Goal: Task Accomplishment & Management: Use online tool/utility

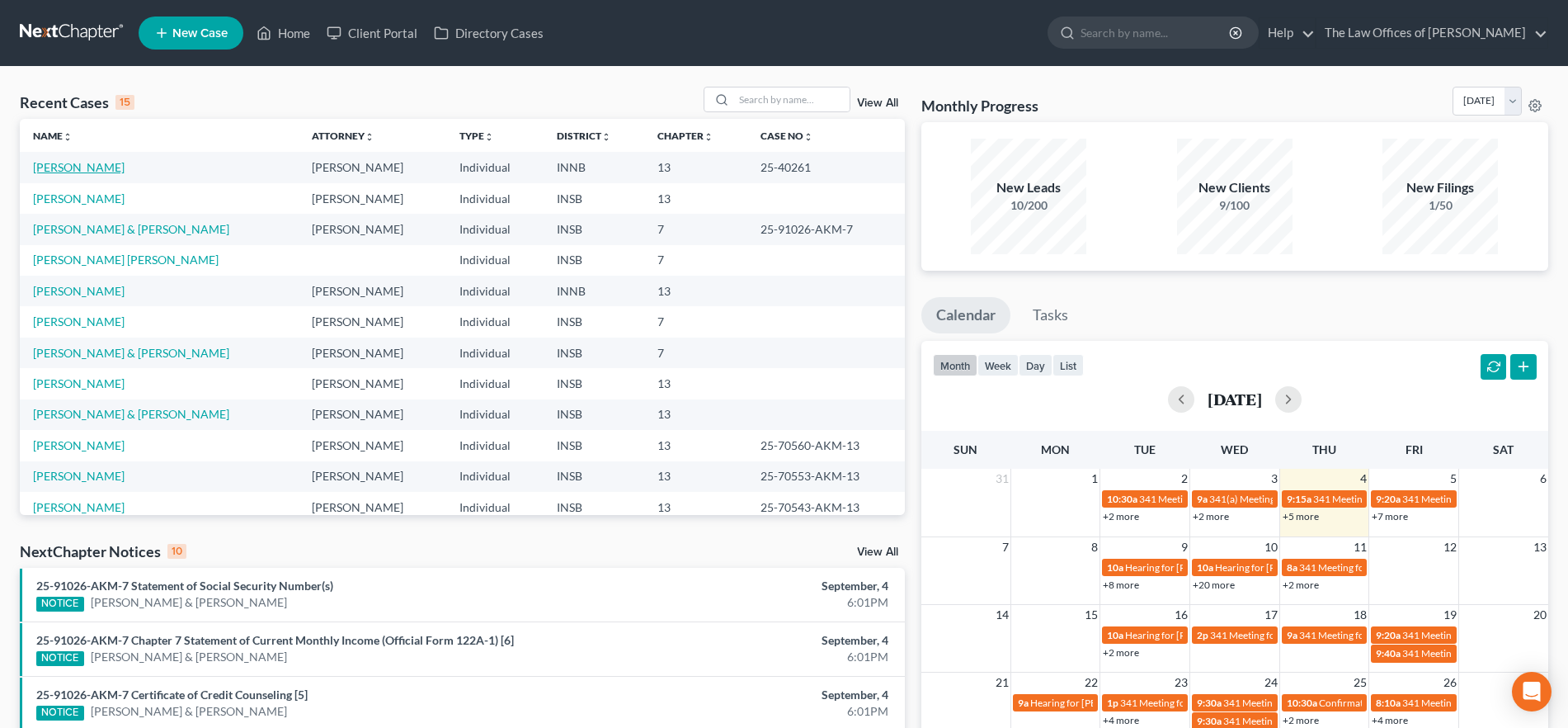
drag, startPoint x: 70, startPoint y: 162, endPoint x: 99, endPoint y: 173, distance: 31.0
click at [70, 162] on link "[PERSON_NAME]" at bounding box center [78, 167] width 91 height 14
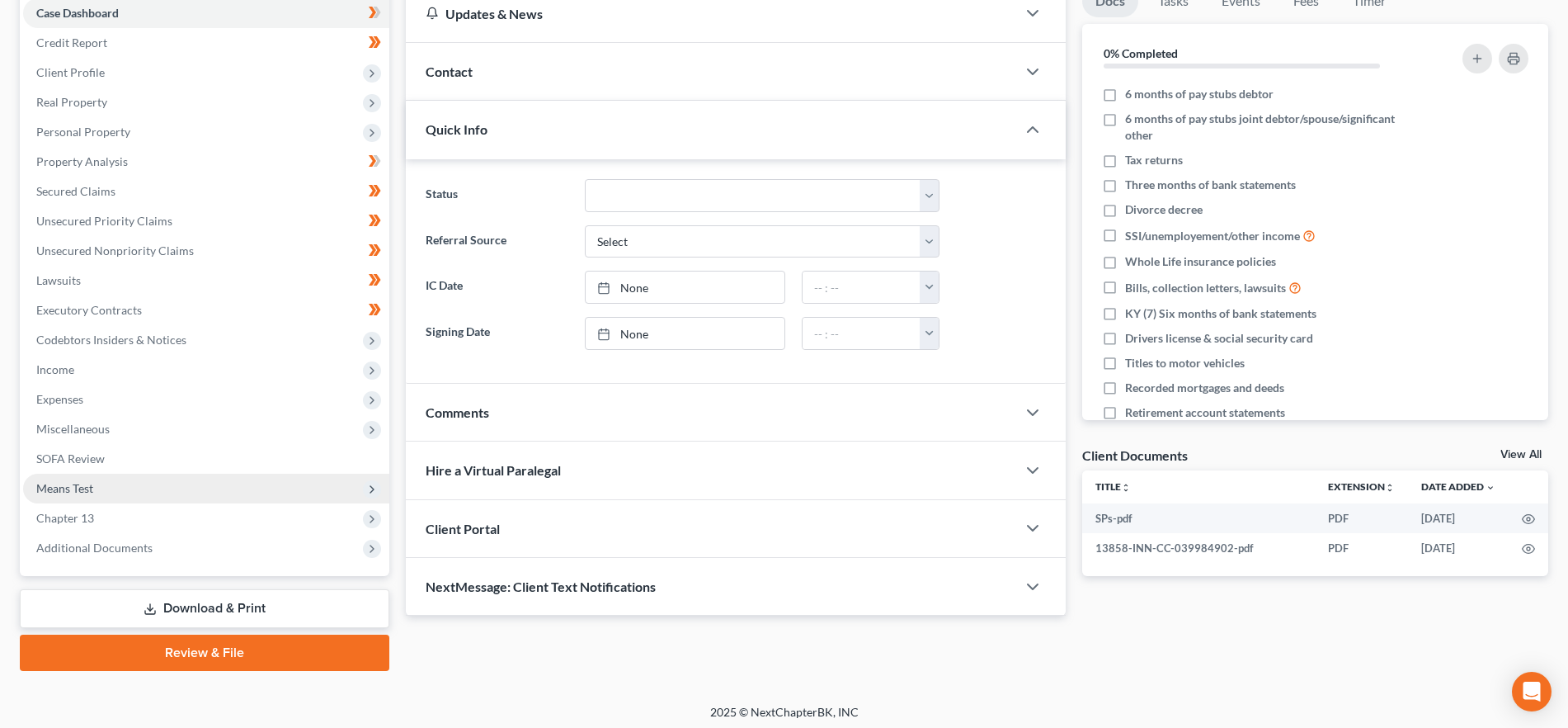
scroll to position [179, 0]
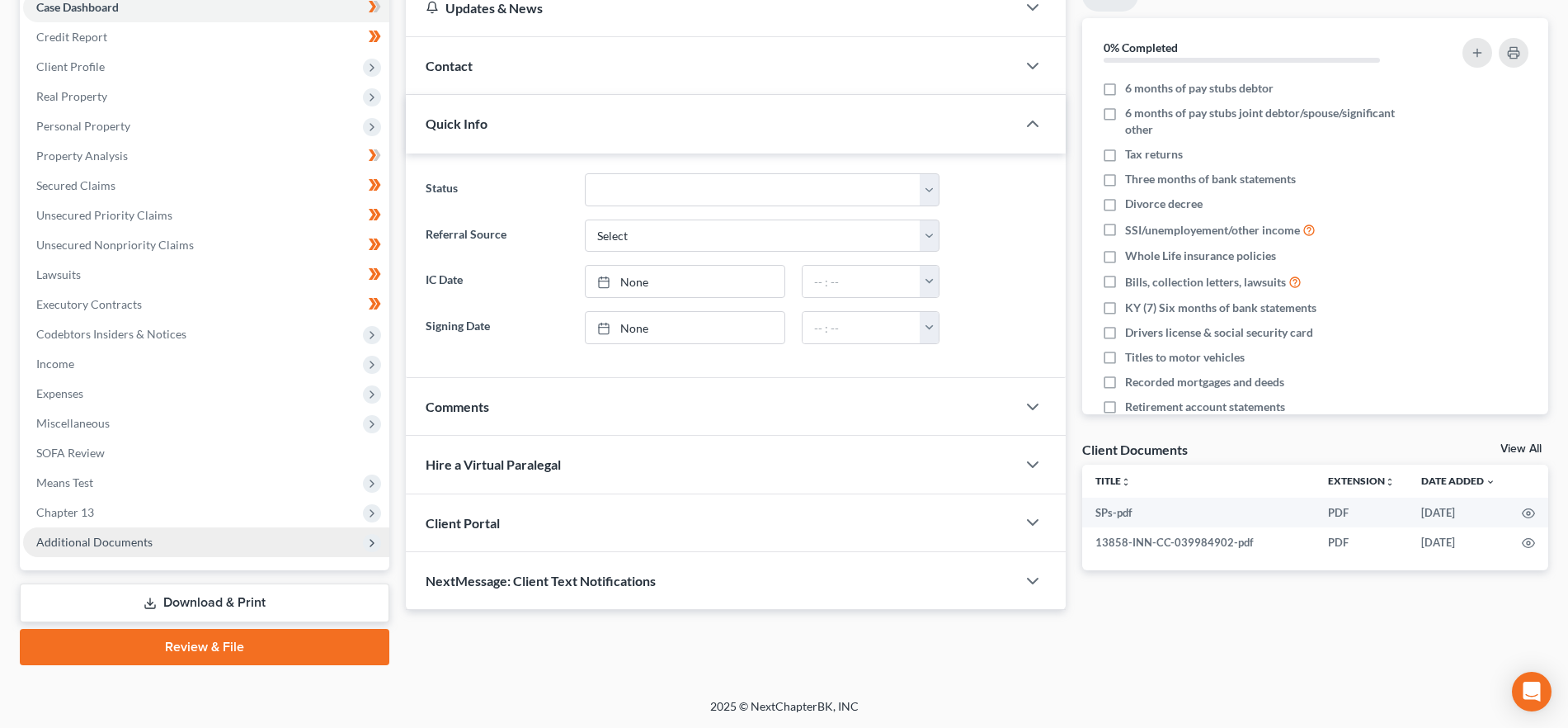
click at [208, 541] on span "Additional Documents" at bounding box center [206, 542] width 367 height 30
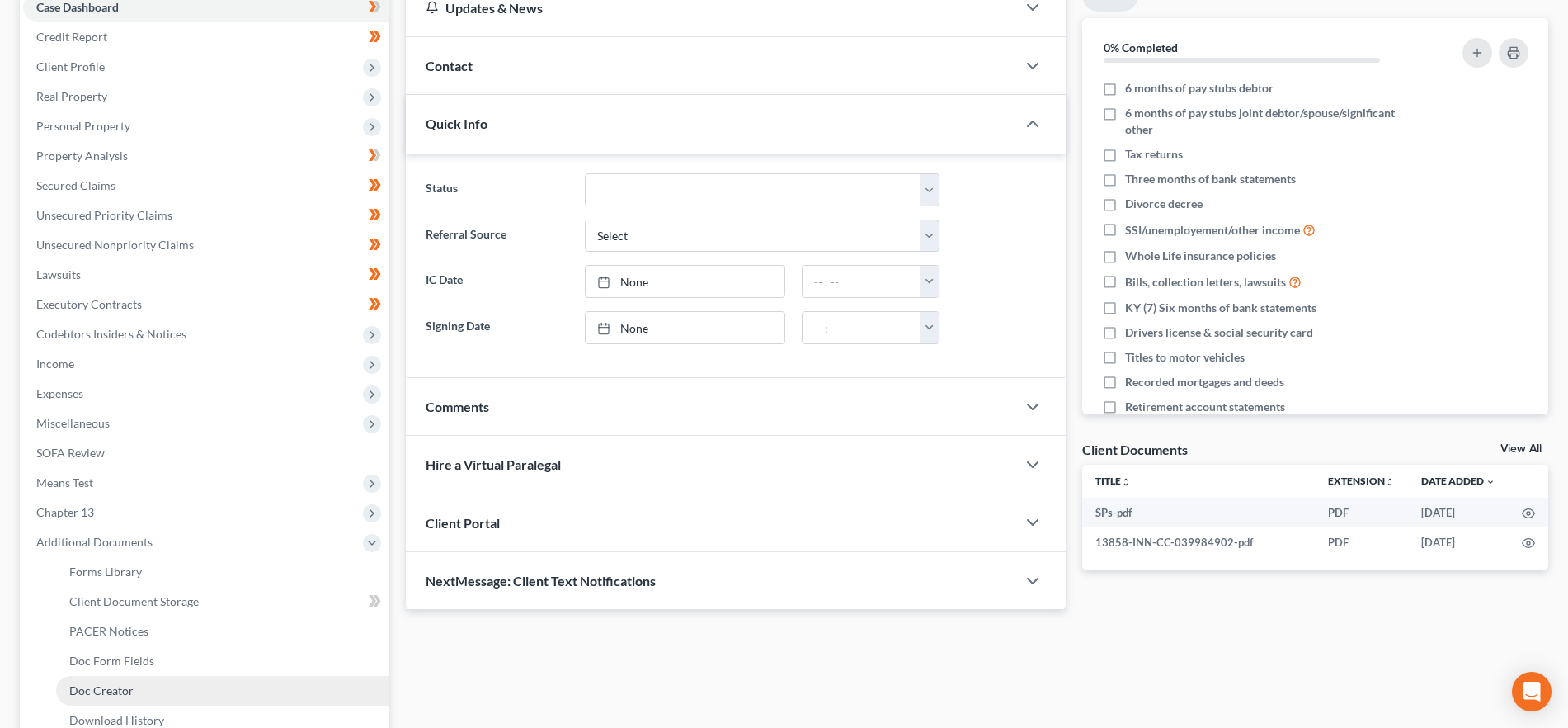
click at [167, 687] on link "Doc Creator" at bounding box center [222, 691] width 333 height 30
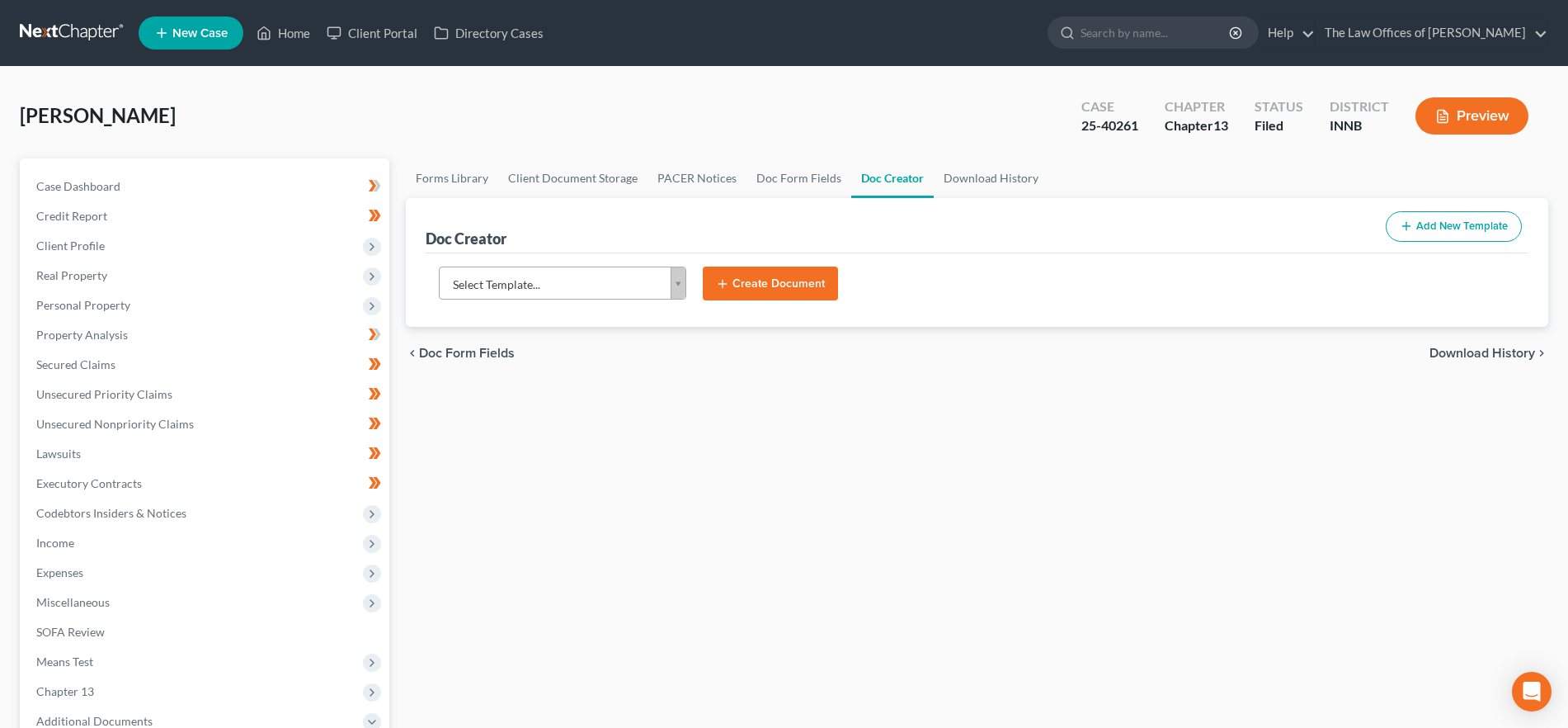
click at [565, 275] on body "Home New Case Client Portal Directory Cases The Law Offices of Dax J. Miller al…" at bounding box center [784, 542] width 1568 height 1085
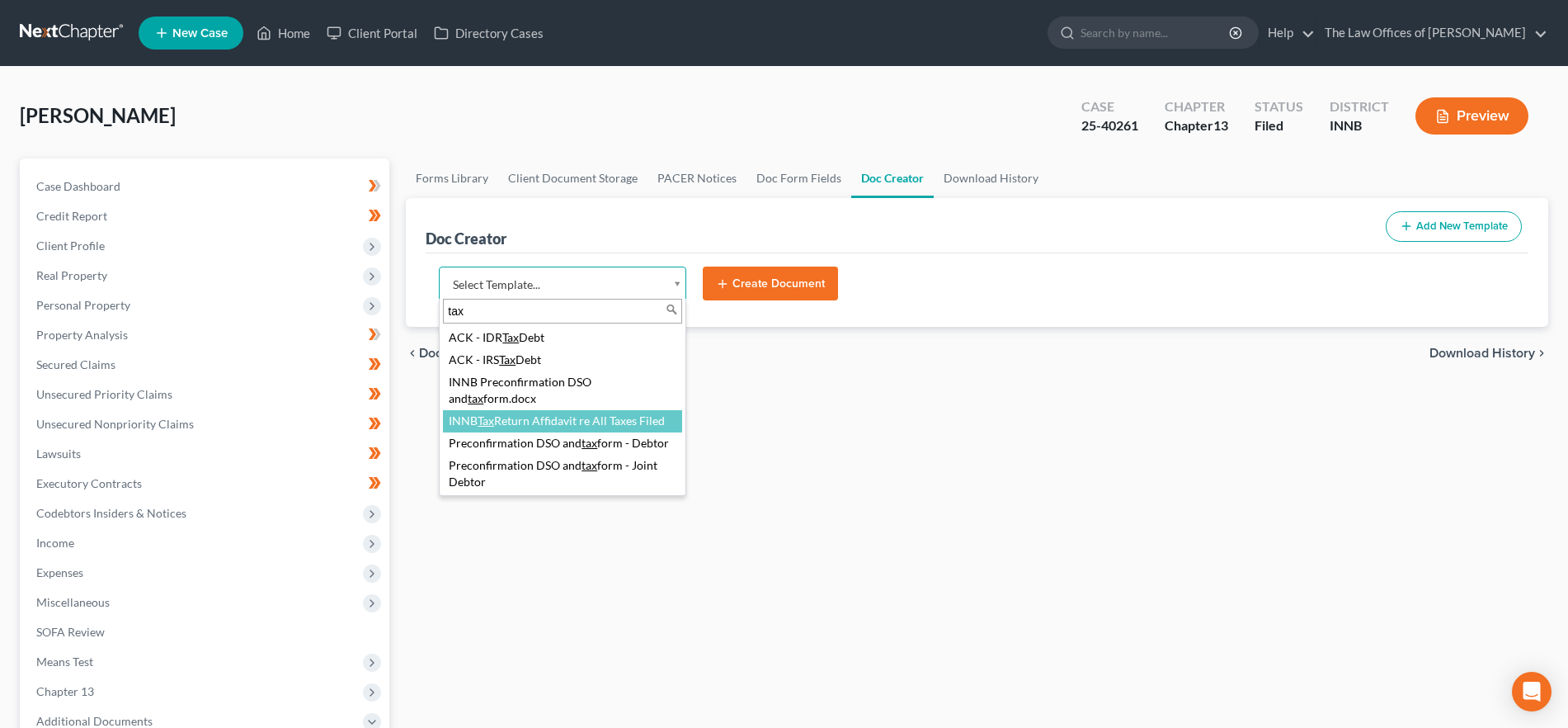
type input "tax"
select select "107920"
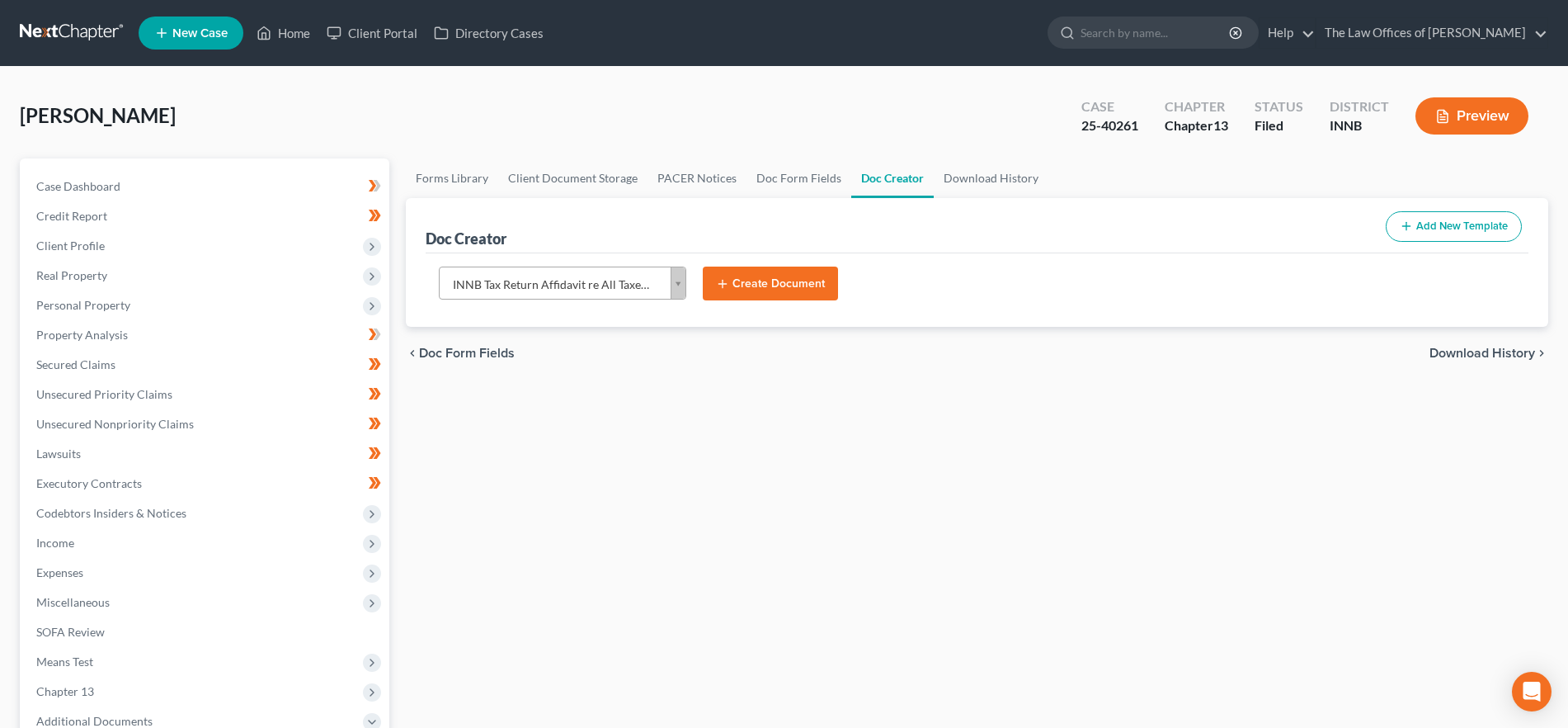
click at [798, 279] on button "Create Document" at bounding box center [770, 283] width 135 height 35
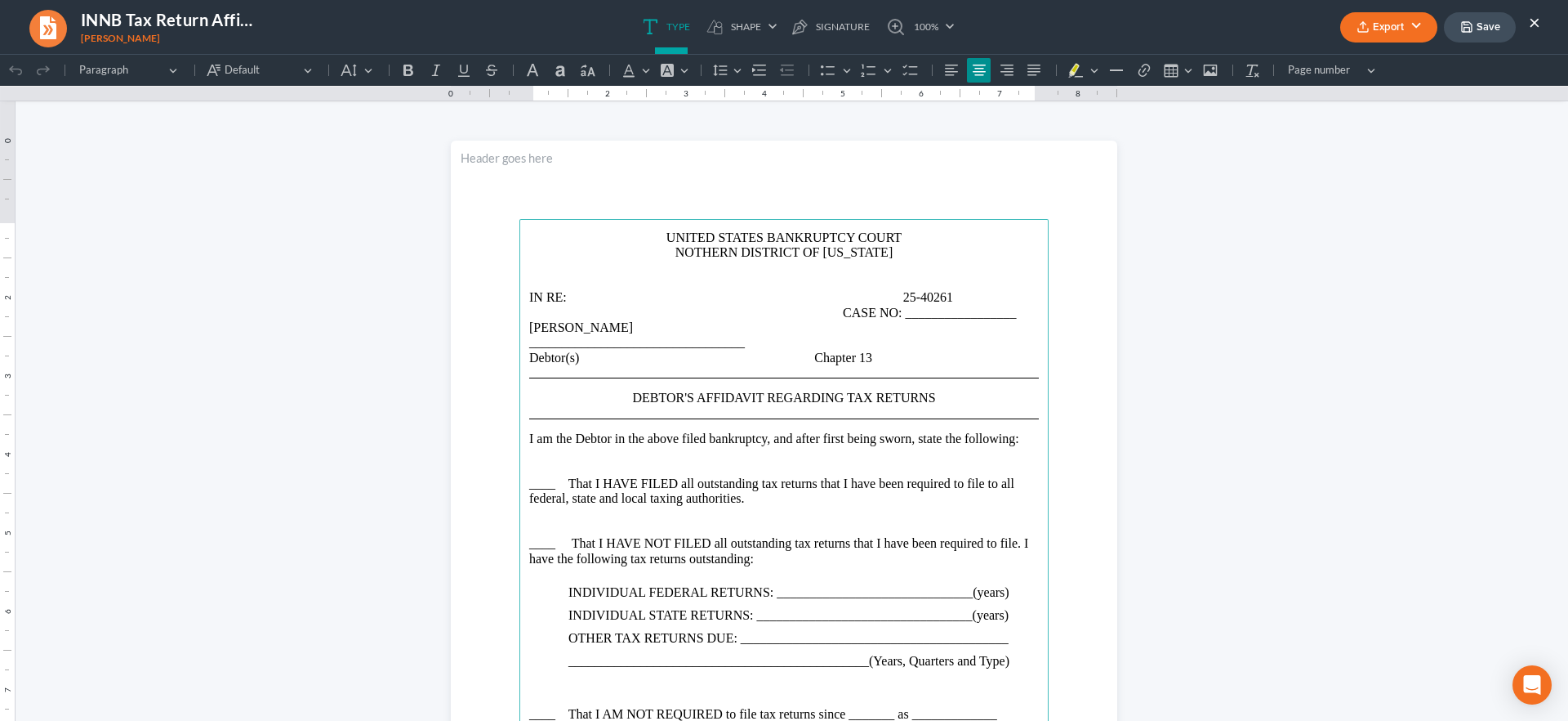
click at [1403, 31] on button "Export" at bounding box center [1389, 27] width 97 height 30
click at [1386, 62] on link "PDF" at bounding box center [1387, 66] width 126 height 28
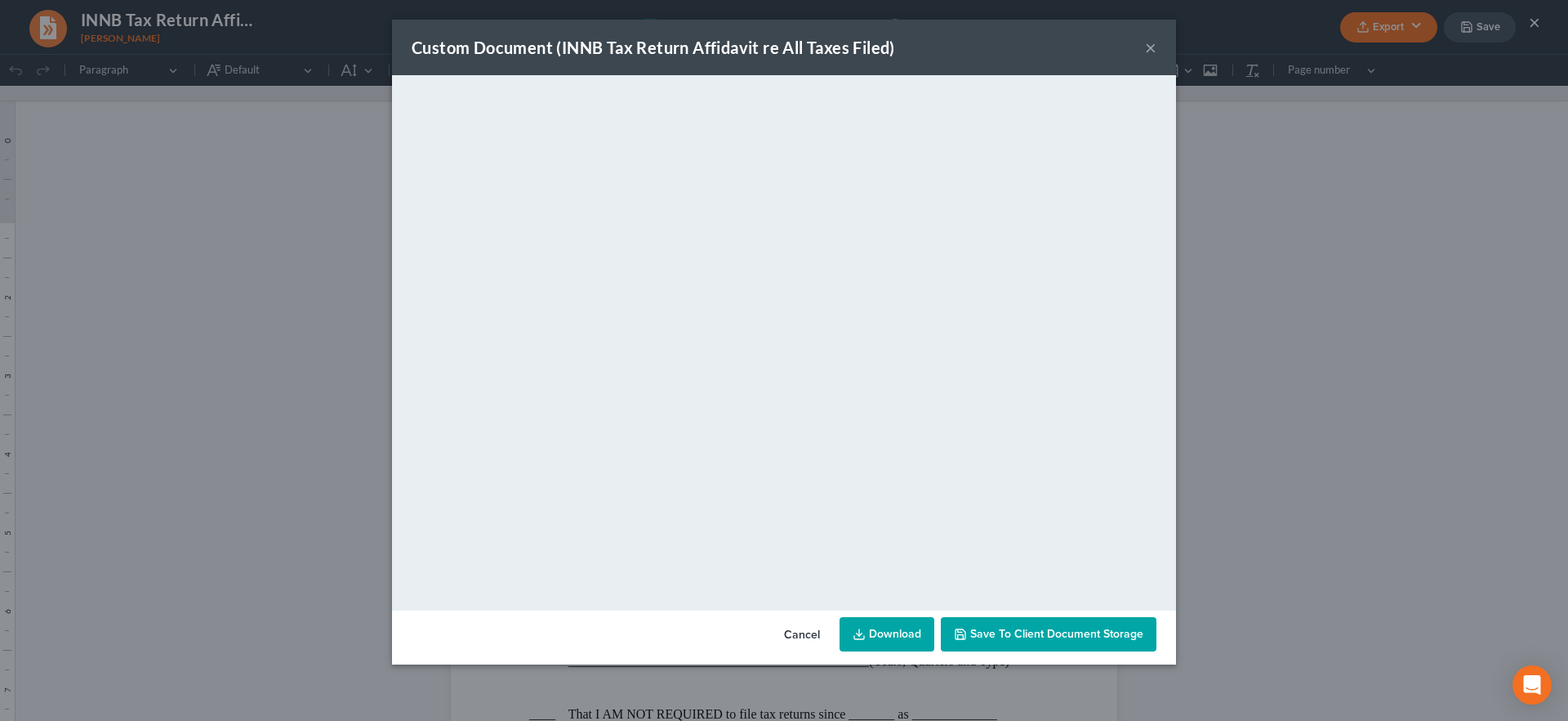
click at [1151, 42] on button "×" at bounding box center [1151, 47] width 11 height 19
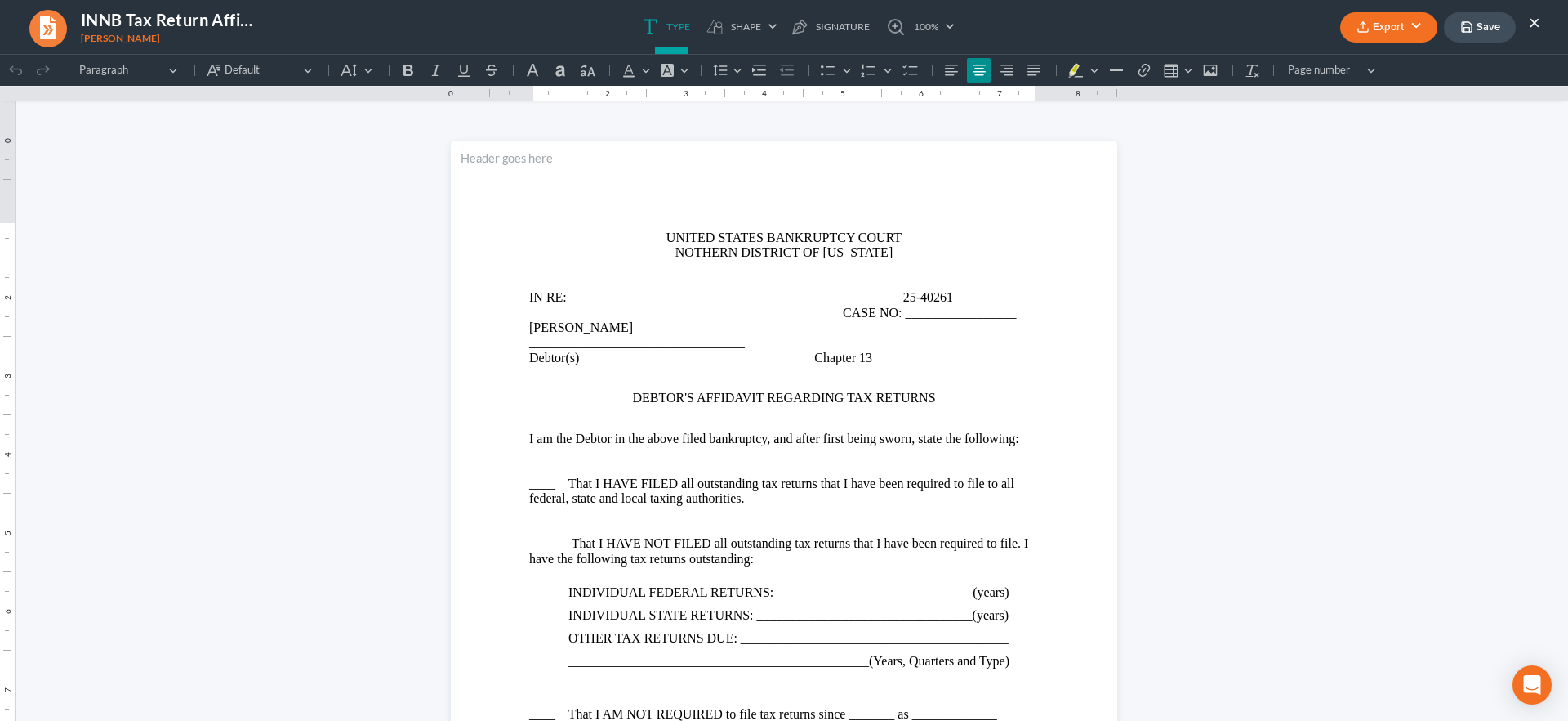
click at [1495, 31] on button "Save" at bounding box center [1480, 27] width 72 height 30
drag, startPoint x: 1476, startPoint y: 26, endPoint x: 1518, endPoint y: 41, distance: 44.6
click at [1476, 26] on button "Save" at bounding box center [1480, 27] width 72 height 30
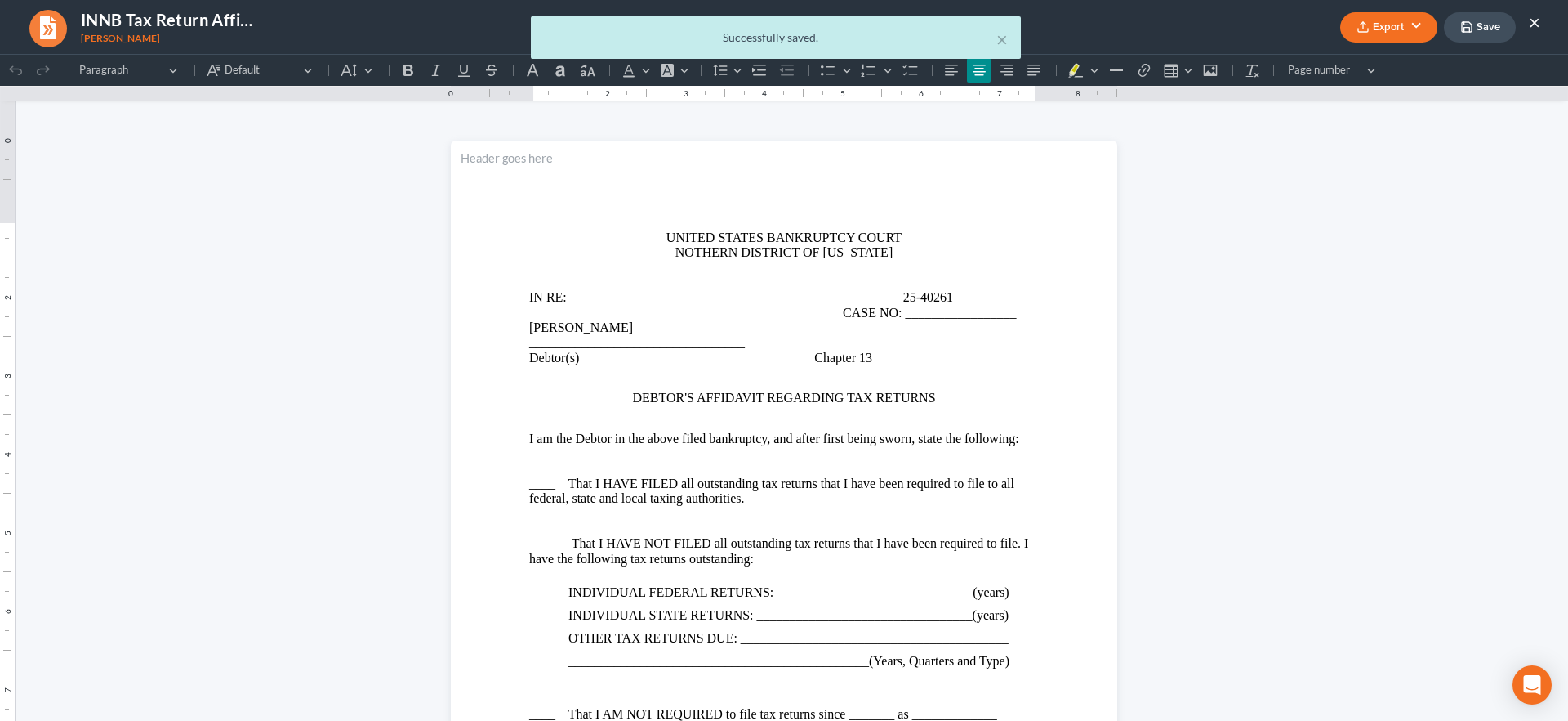
click at [1534, 18] on div "× Successfully saved." at bounding box center [776, 42] width 1568 height 51
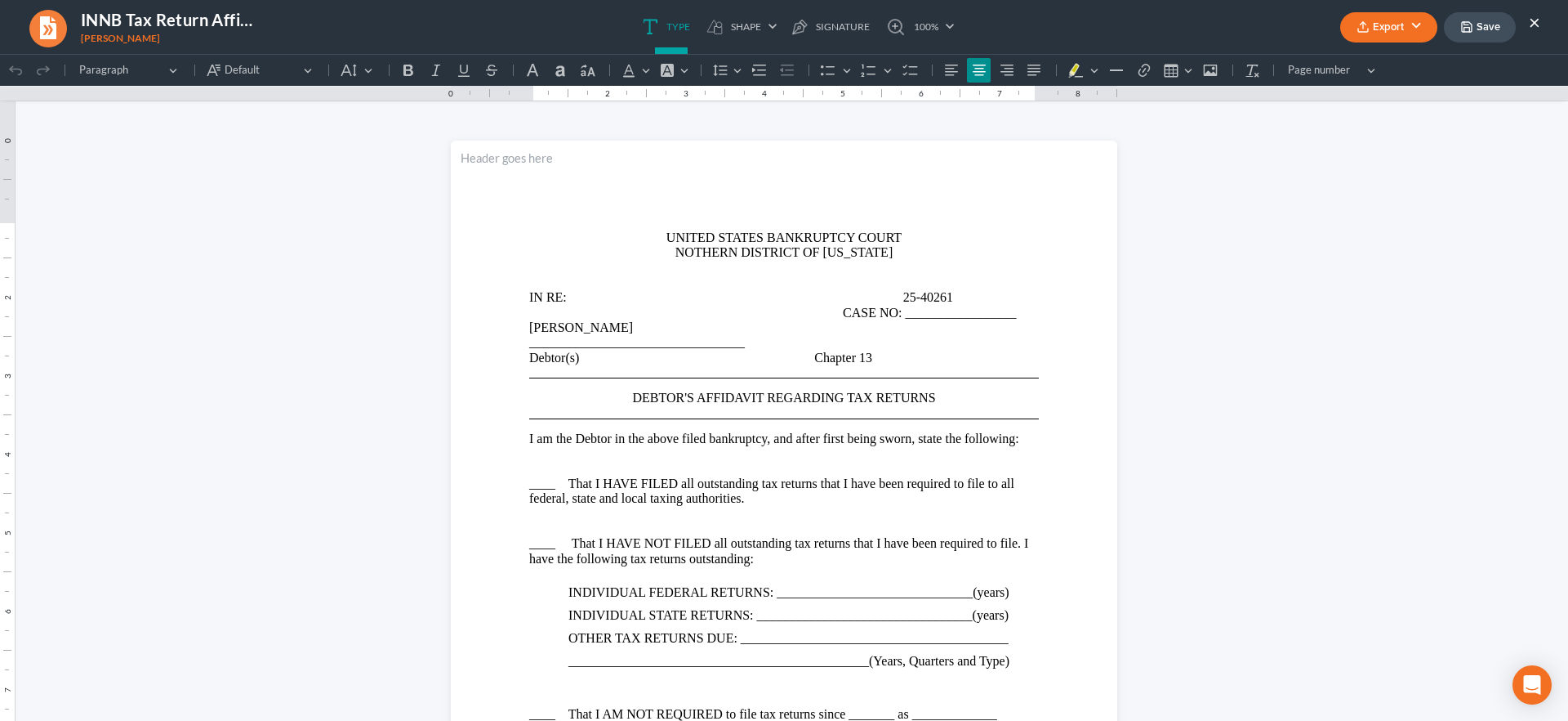
click at [1532, 17] on button "×" at bounding box center [1535, 22] width 11 height 19
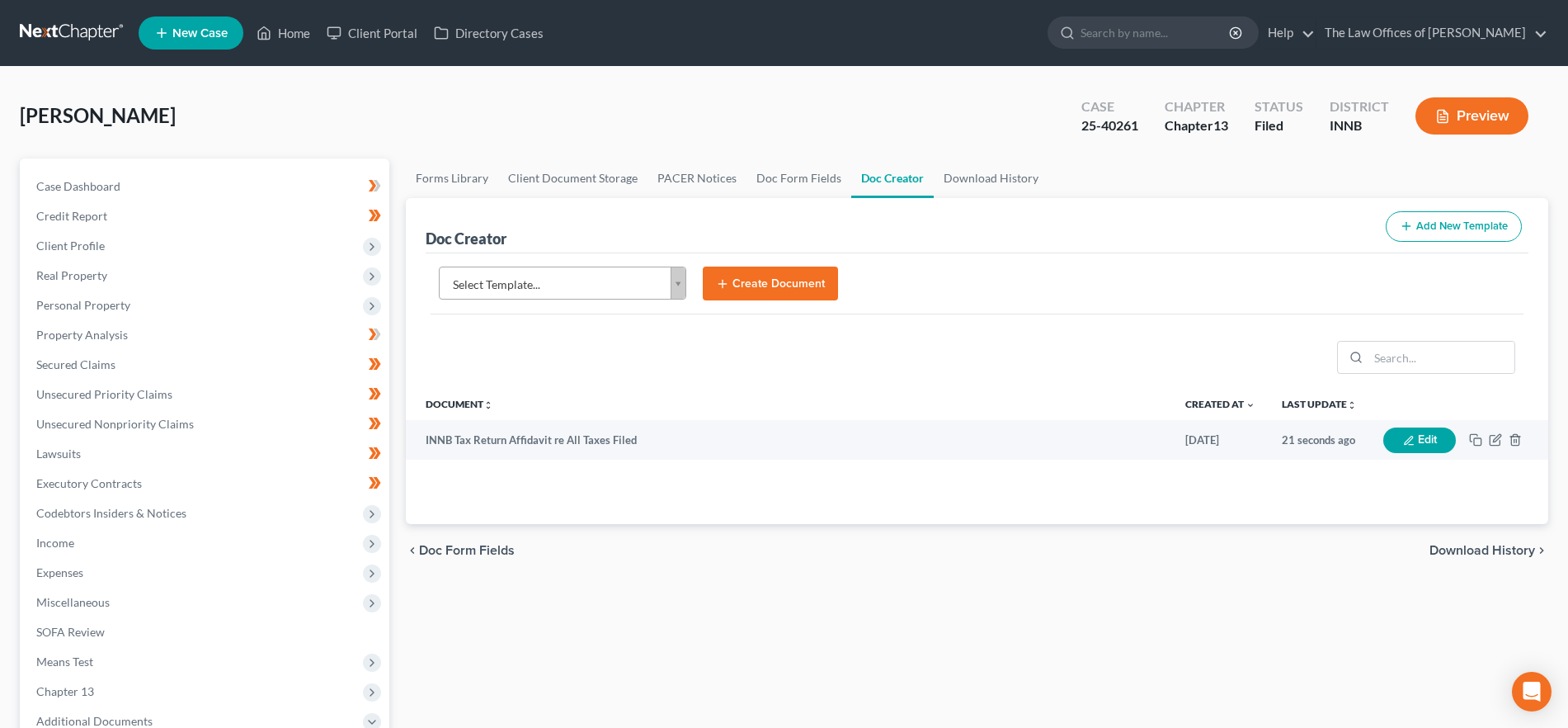
click at [603, 279] on body "Home New Case Client Portal Directory Cases The Law Offices of Dax J. Miller al…" at bounding box center [784, 542] width 1568 height 1085
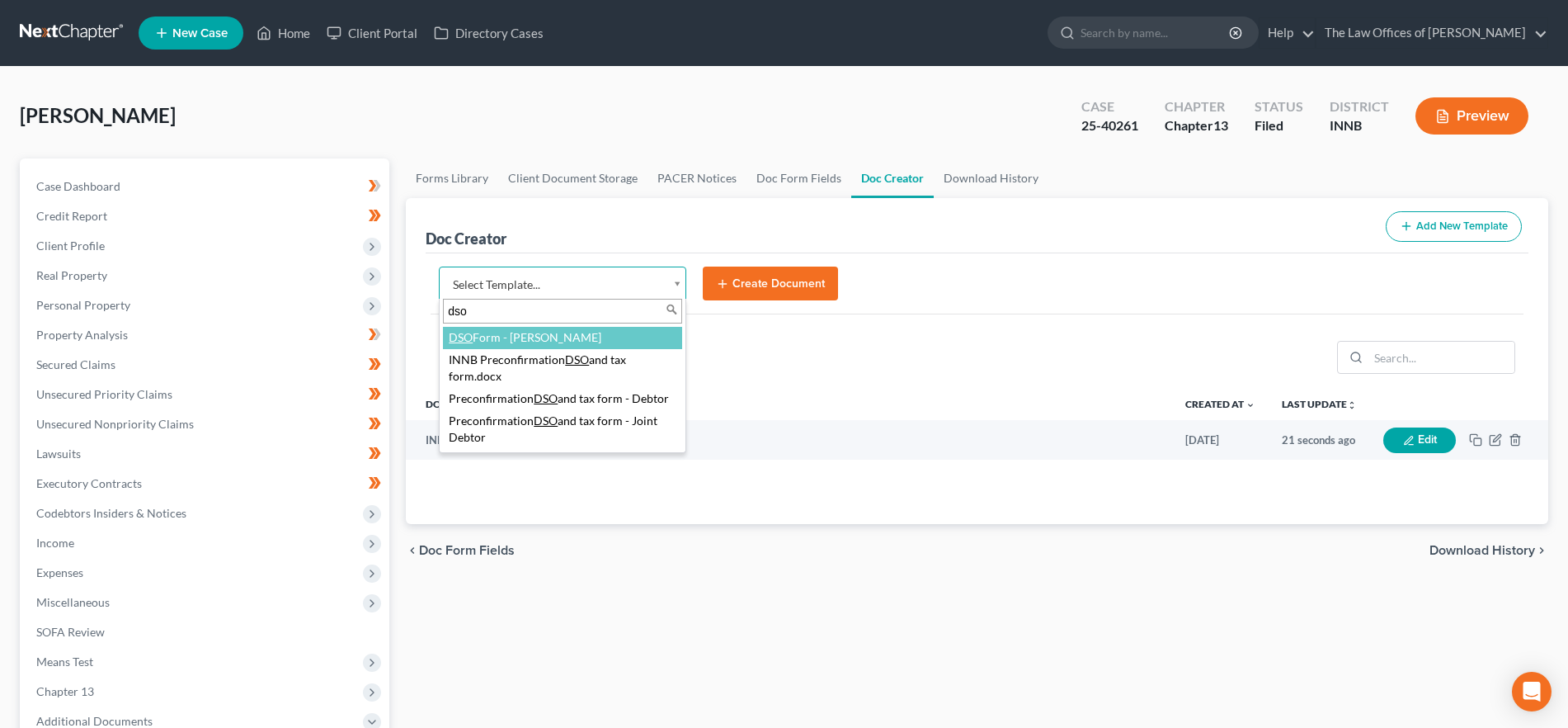
type input "dso"
select select "111351"
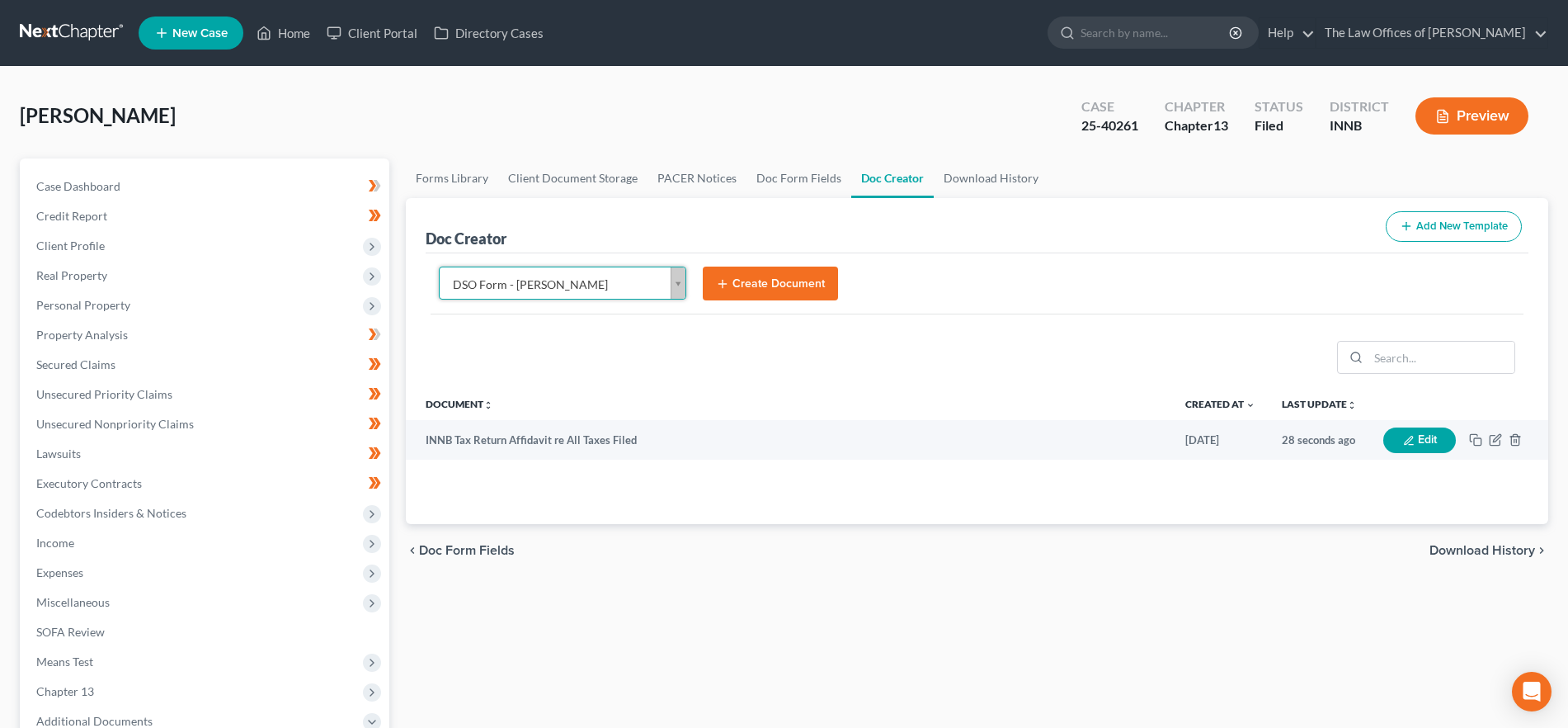
click at [777, 282] on button "Create Document" at bounding box center [770, 283] width 135 height 35
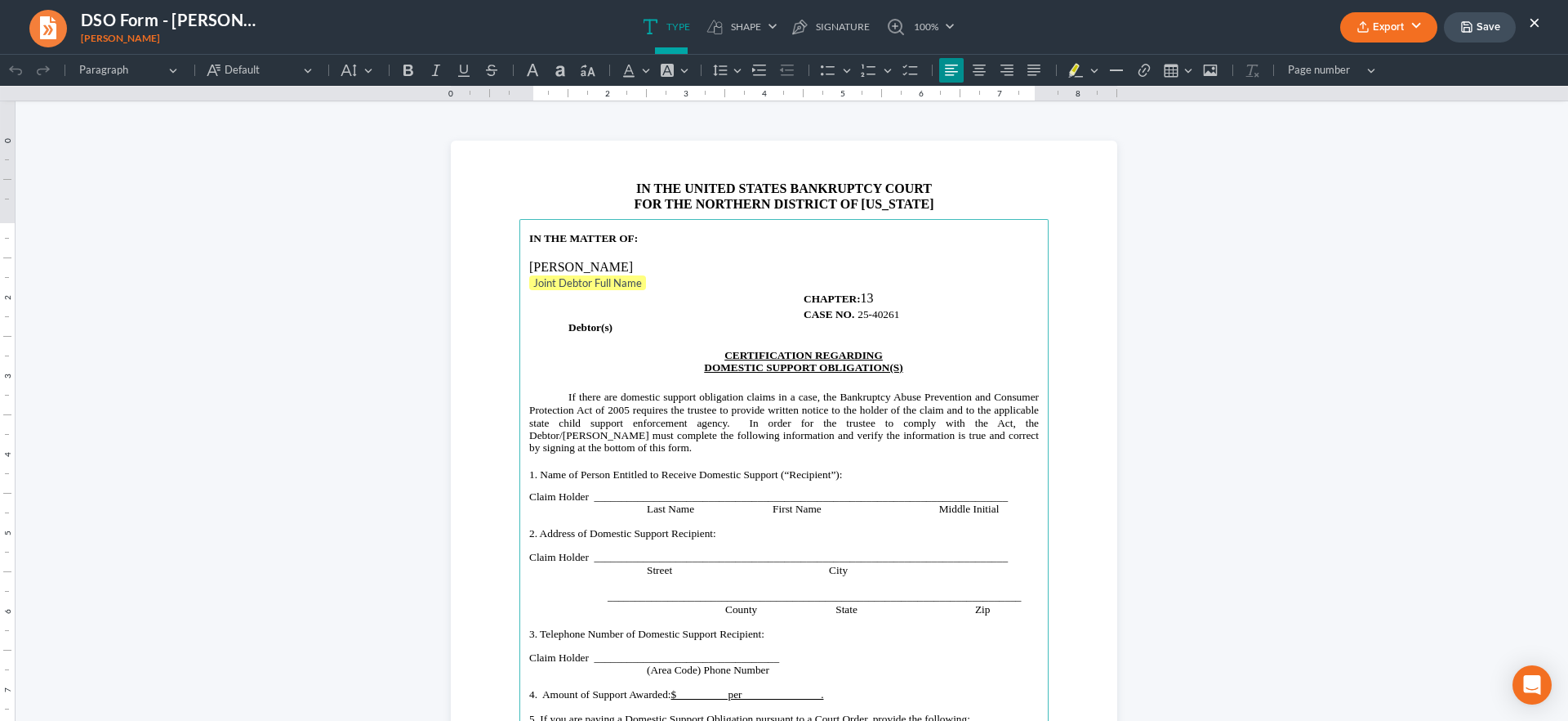
click at [1534, 19] on button "×" at bounding box center [1535, 22] width 11 height 19
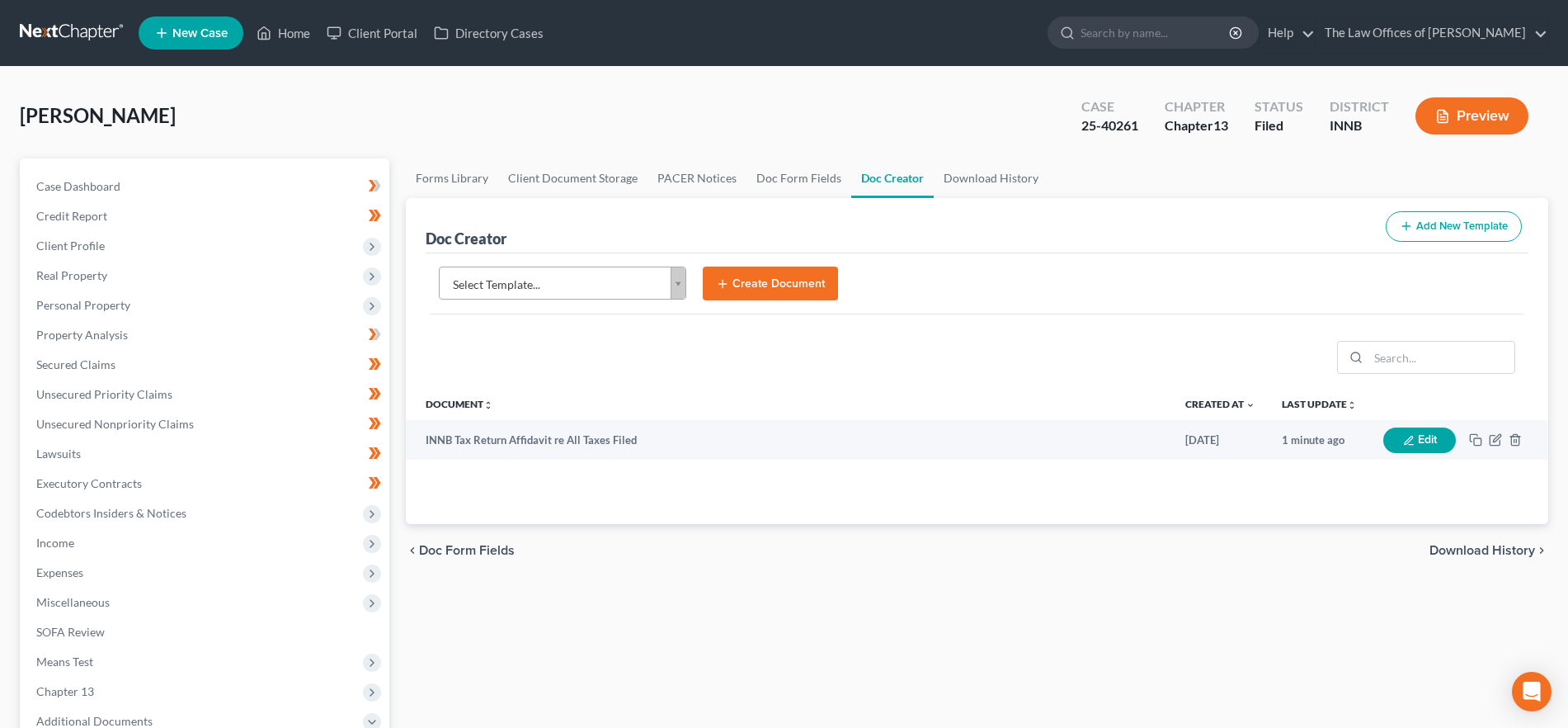
click at [635, 281] on body "Home New Case Client Portal Directory Cases The Law Offices of Dax J. Miller al…" at bounding box center [784, 542] width 1568 height 1085
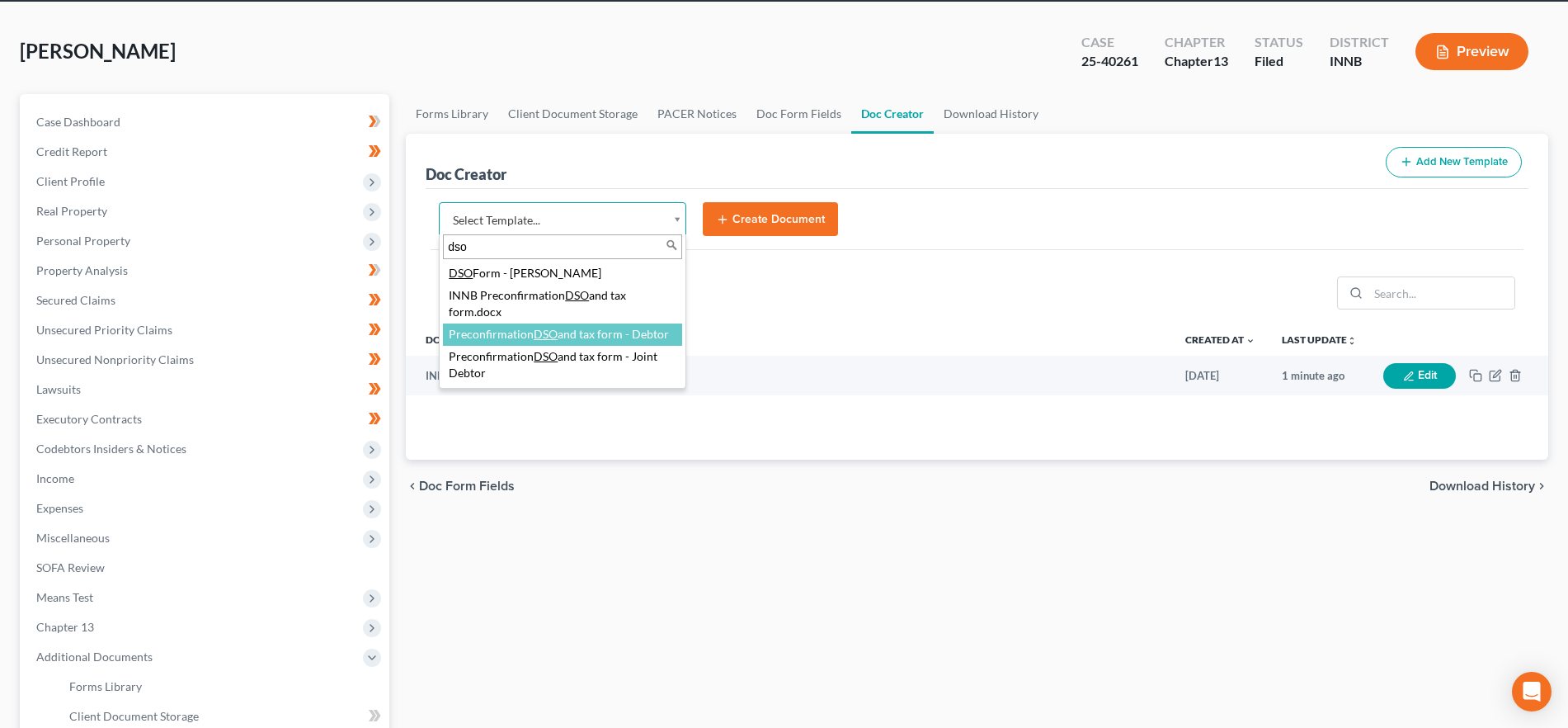
scroll to position [89, 0]
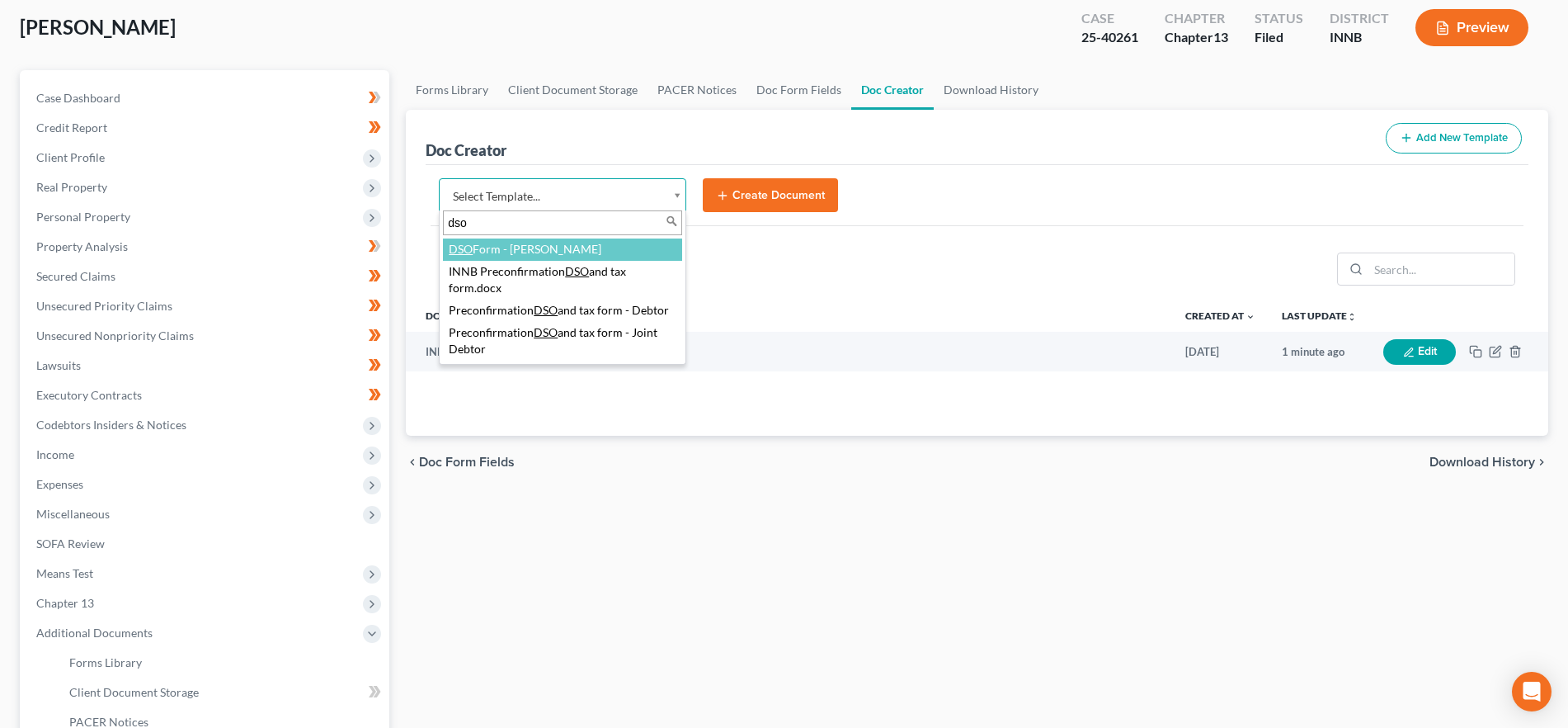
drag, startPoint x: 546, startPoint y: 225, endPoint x: 435, endPoint y: 222, distance: 111.0
click at [435, 222] on body "Home New Case Client Portal Directory Cases The Law Offices of Dax J. Miller al…" at bounding box center [784, 453] width 1568 height 1085
click at [613, 198] on body "Home New Case Client Portal Directory Cases The Law Offices of Dax J. Miller al…" at bounding box center [784, 453] width 1568 height 1085
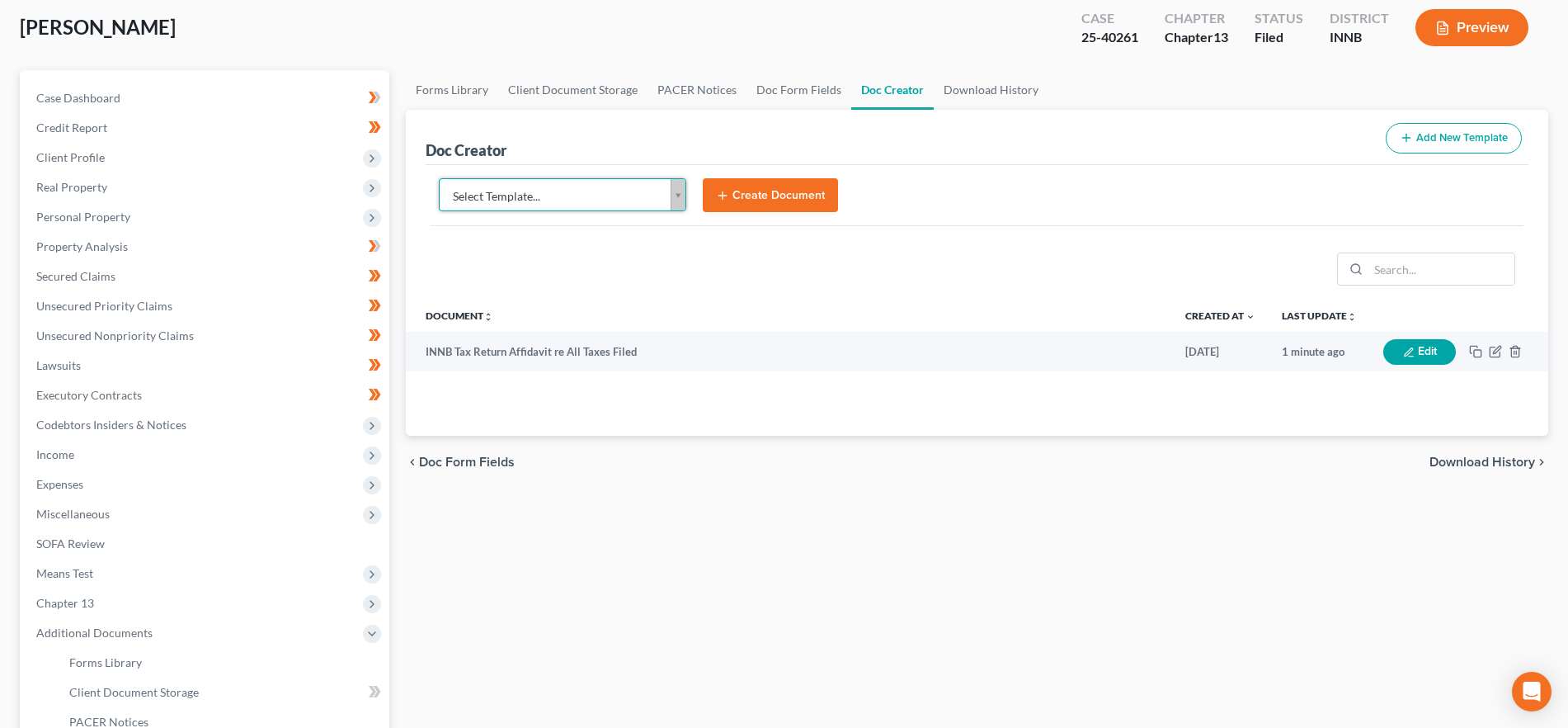
click at [613, 199] on body "Home New Case Client Portal Directory Cases The Law Offices of Dax J. Miller al…" at bounding box center [784, 453] width 1568 height 1085
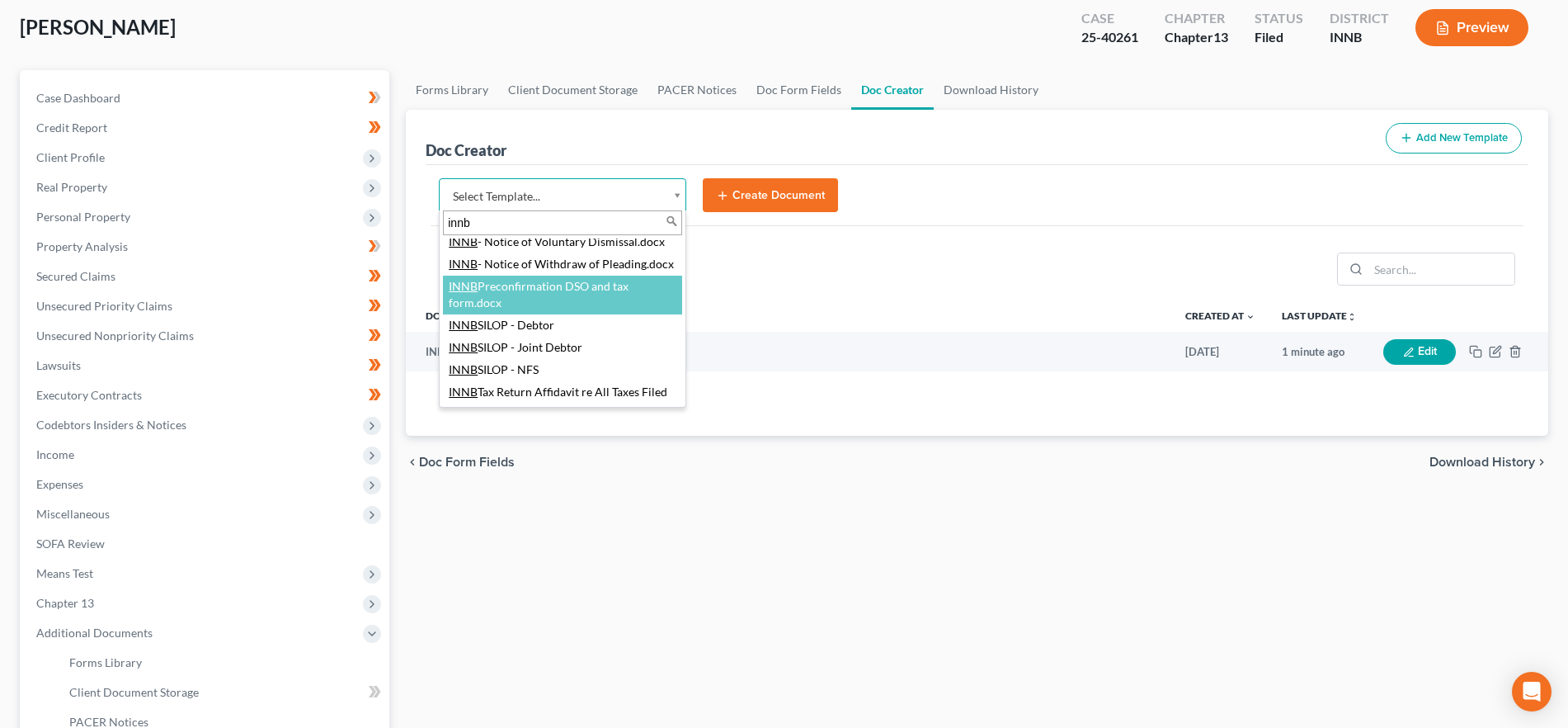
scroll to position [0, 0]
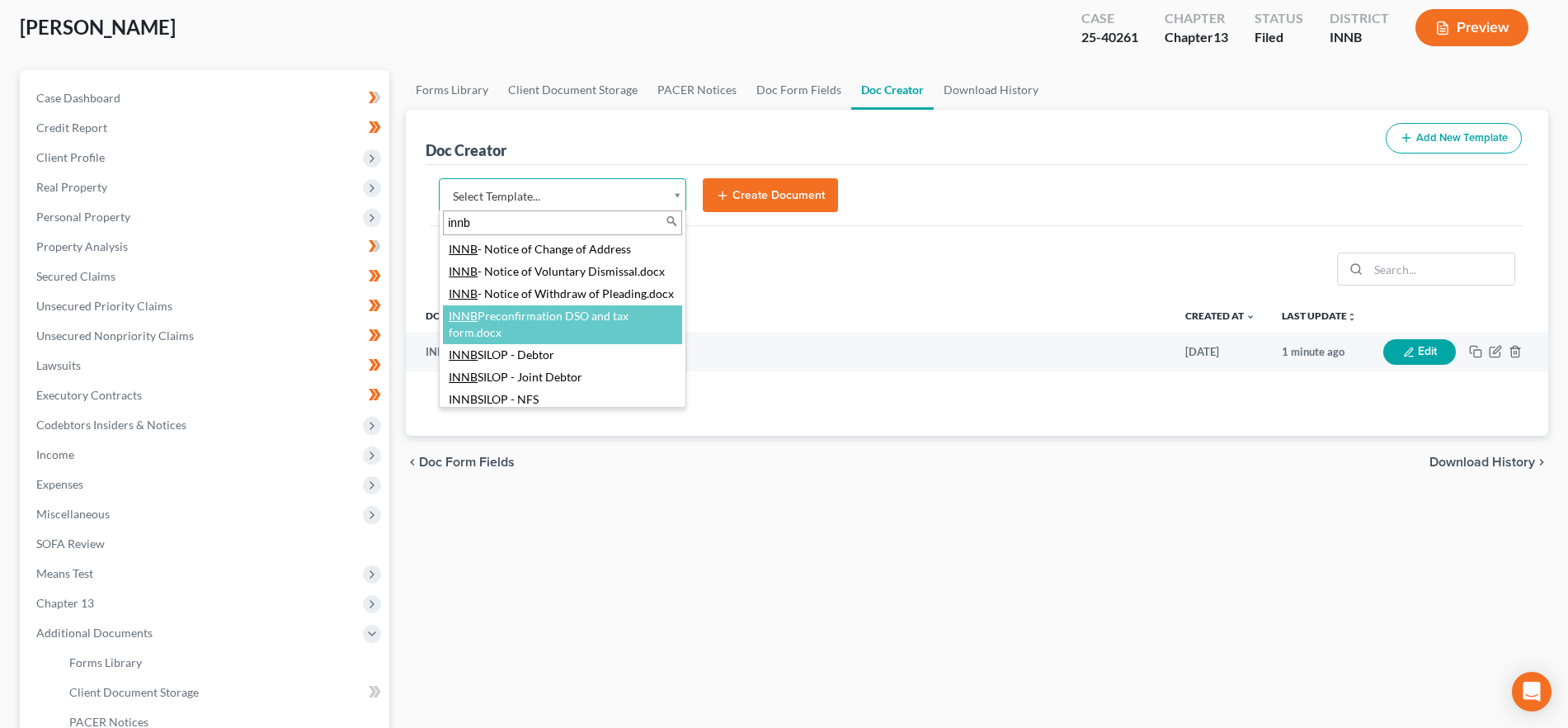
type input "innb"
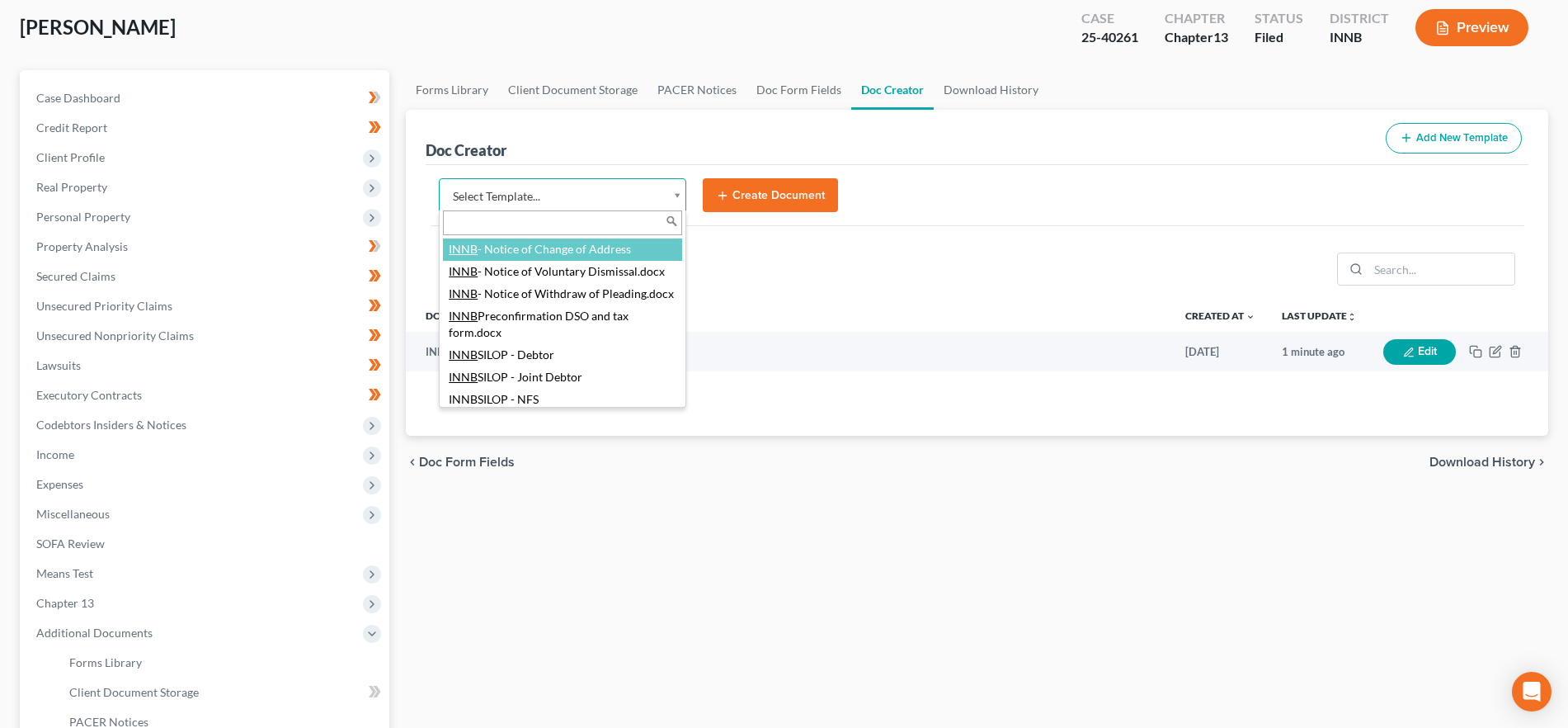
drag, startPoint x: 525, startPoint y: 183, endPoint x: 552, endPoint y: 202, distance: 33.0
click at [525, 183] on body "Home New Case Client Portal Directory Cases The Law Offices of Dax J. Miller al…" at bounding box center [784, 453] width 1568 height 1085
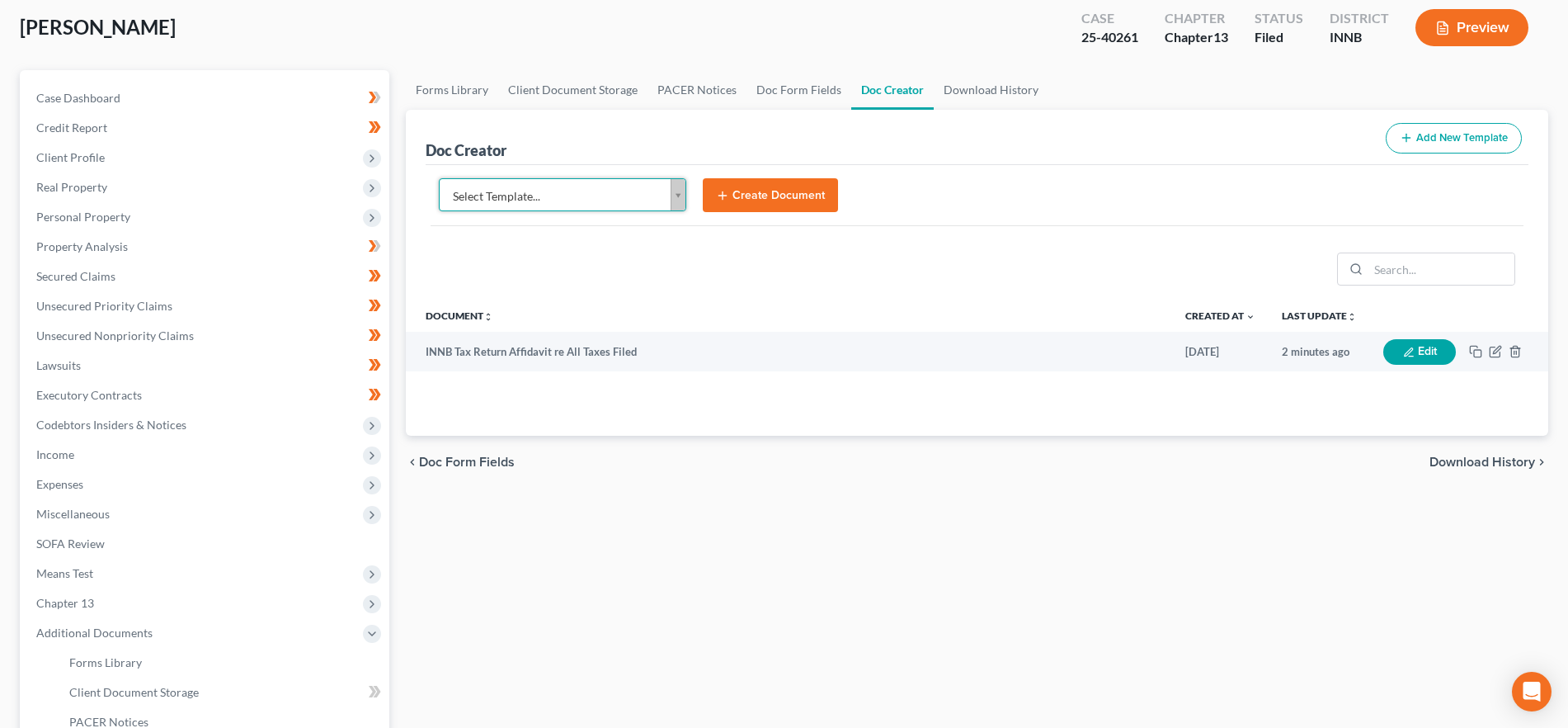
click at [583, 183] on body "Home New Case Client Portal Directory Cases The Law Offices of Dax J. Miller al…" at bounding box center [784, 453] width 1568 height 1085
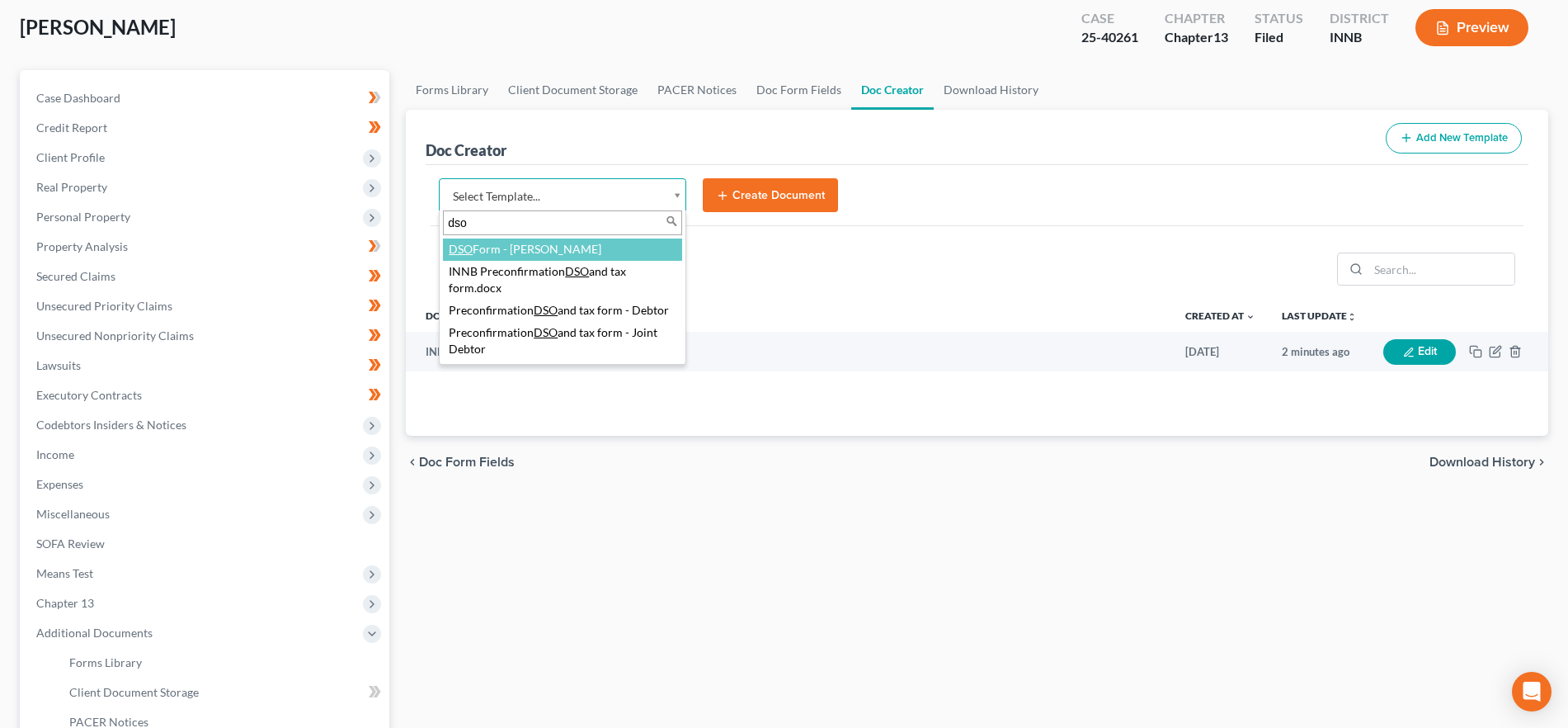
type input "dso"
select select "111351"
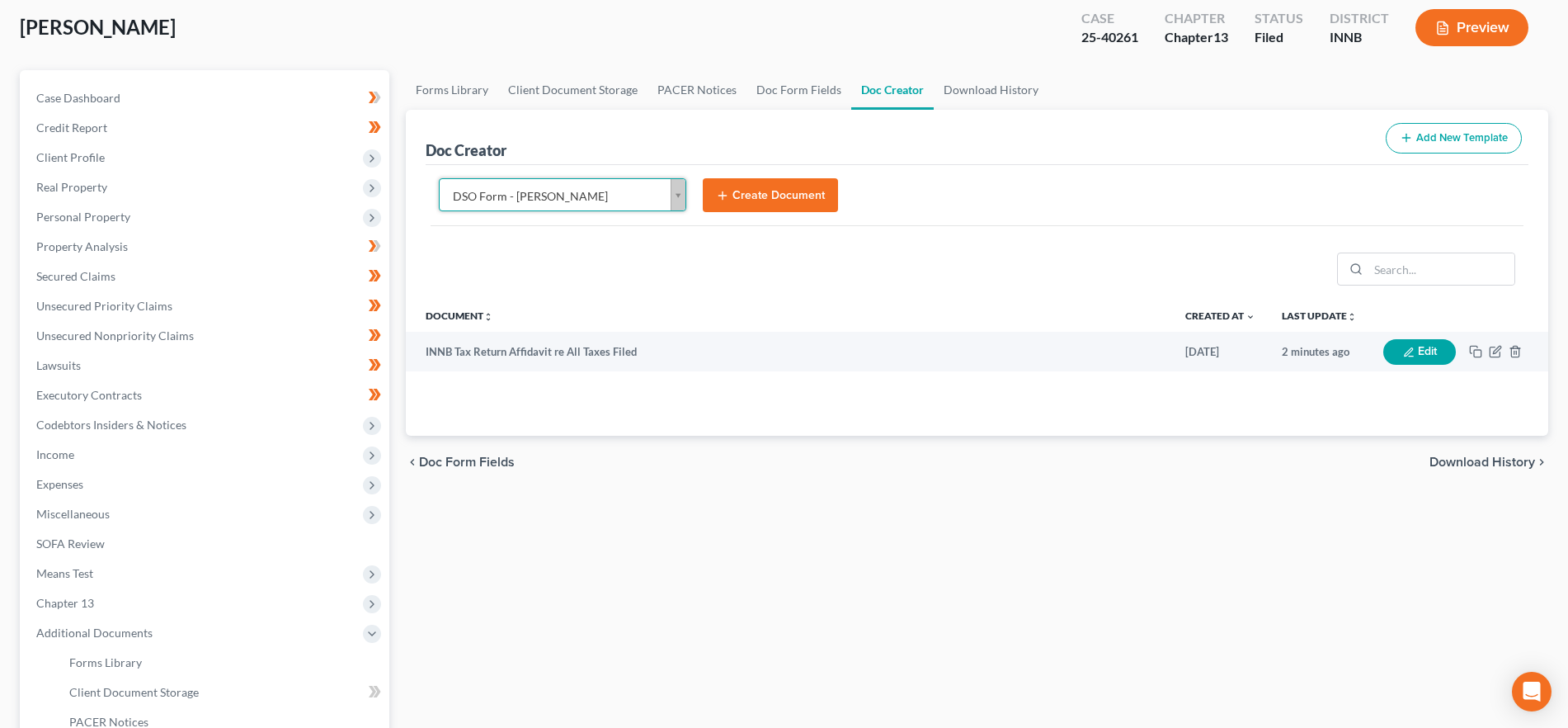
click at [731, 186] on button "Create Document" at bounding box center [770, 195] width 135 height 35
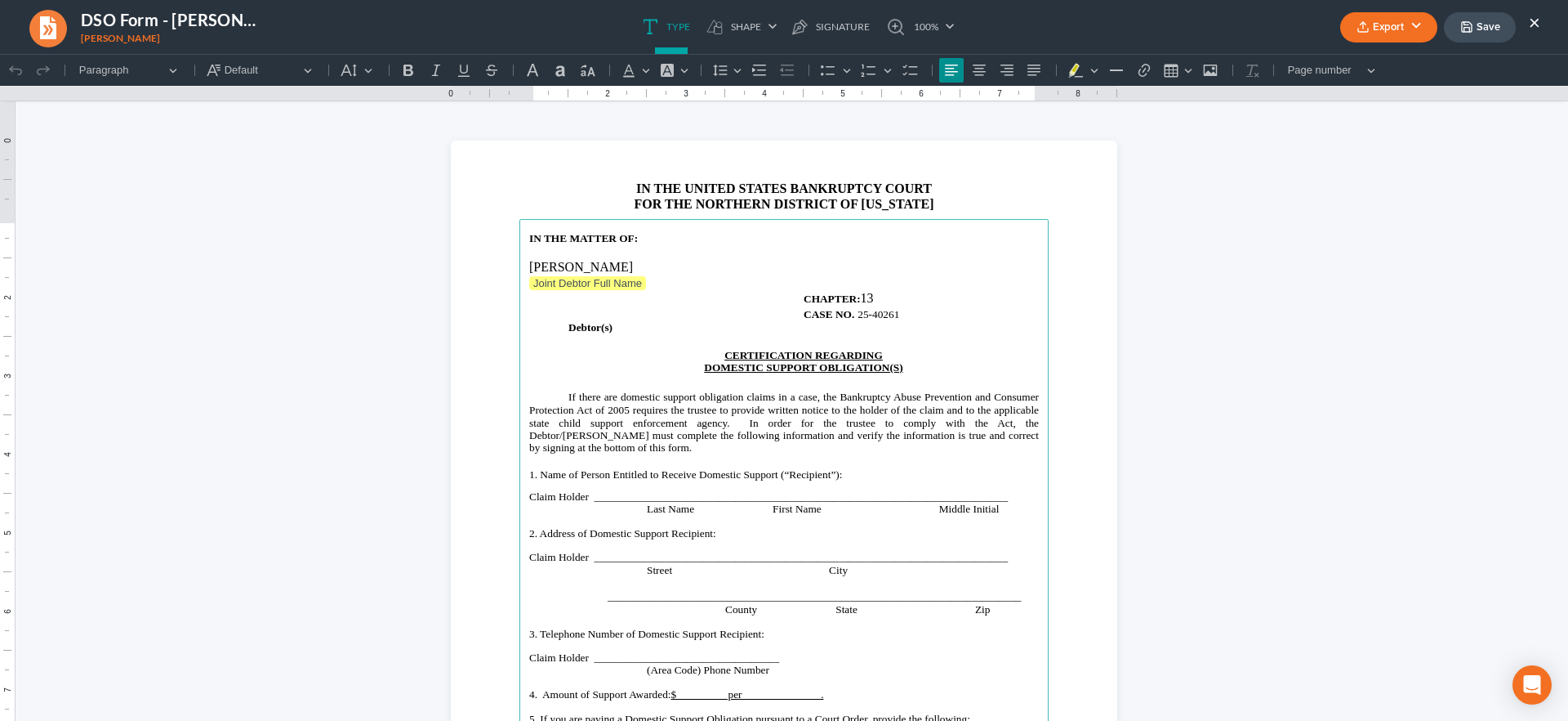
drag, startPoint x: 974, startPoint y: 73, endPoint x: 979, endPoint y: 85, distance: 13.0
click at [974, 73] on icon "Editor toolbar" at bounding box center [980, 70] width 17 height 17
click at [945, 62] on icon "Editor toolbar" at bounding box center [951, 70] width 17 height 17
click at [1102, 223] on section "IN THE UNITED STATES BANKRUPTCY COURT FOR THE NORTHERN DISTRICT OF INDIANA ⁠⁠⁠⁠…" at bounding box center [784, 572] width 666 height 863
click at [1113, 428] on html "1.00 10.00 0 1 1 2 2 3 3 4 4 5 5 6 6 7 7 8 8 9 9 10 10 11 11 Undo (Ctrl+Z) Undo…" at bounding box center [784, 547] width 1568 height 989
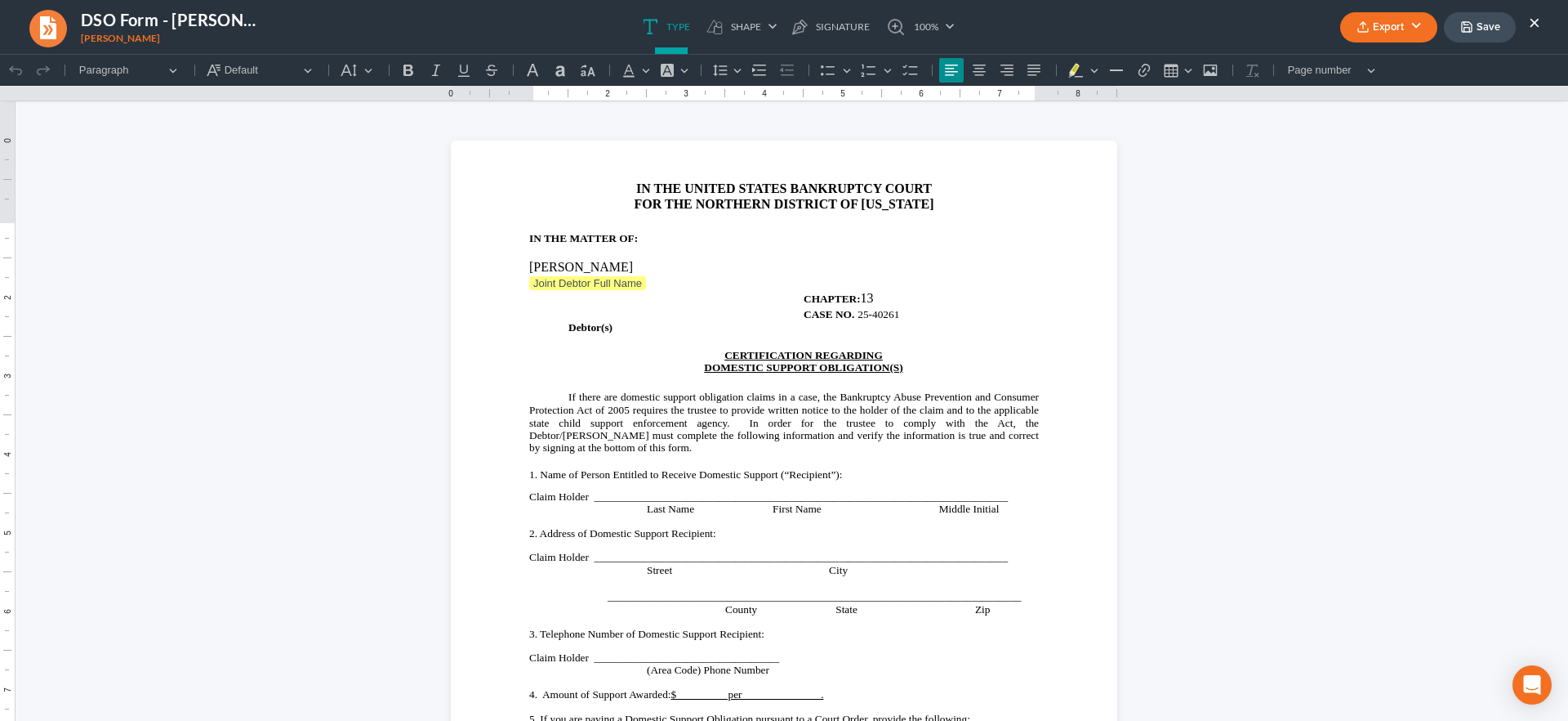
click at [804, 293] on strong "CHAPTER:" at bounding box center [832, 298] width 57 height 12
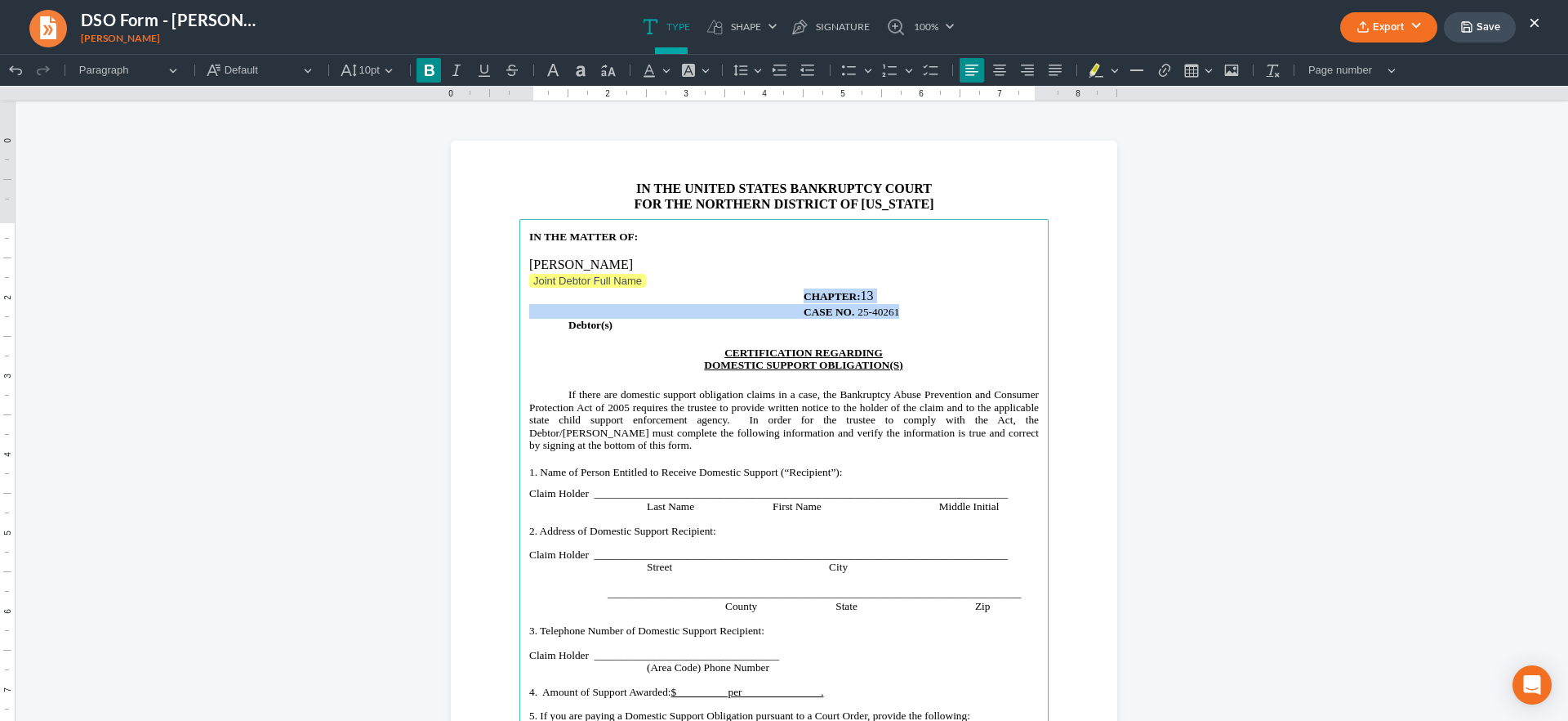
drag, startPoint x: 845, startPoint y: 307, endPoint x: 790, endPoint y: 293, distance: 56.8
click at [790, 293] on main "IN THE MATTER OF: Jacob Paul Willett Joint Debtor Full Name CHAPTER: 13 CASE NO…" at bounding box center [784, 572] width 530 height 706
click at [785, 71] on icon "Editor toolbar" at bounding box center [780, 70] width 17 height 17
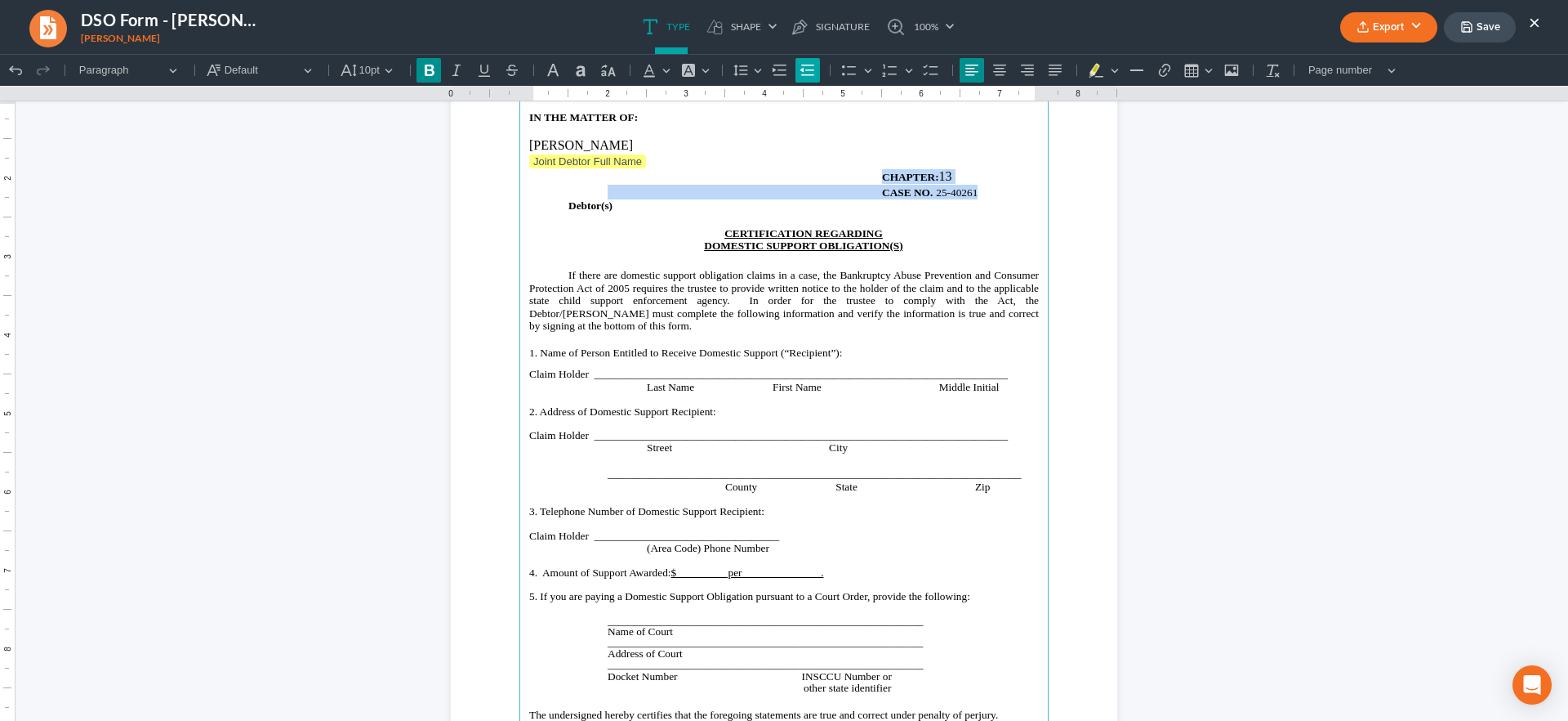
scroll to position [100, 0]
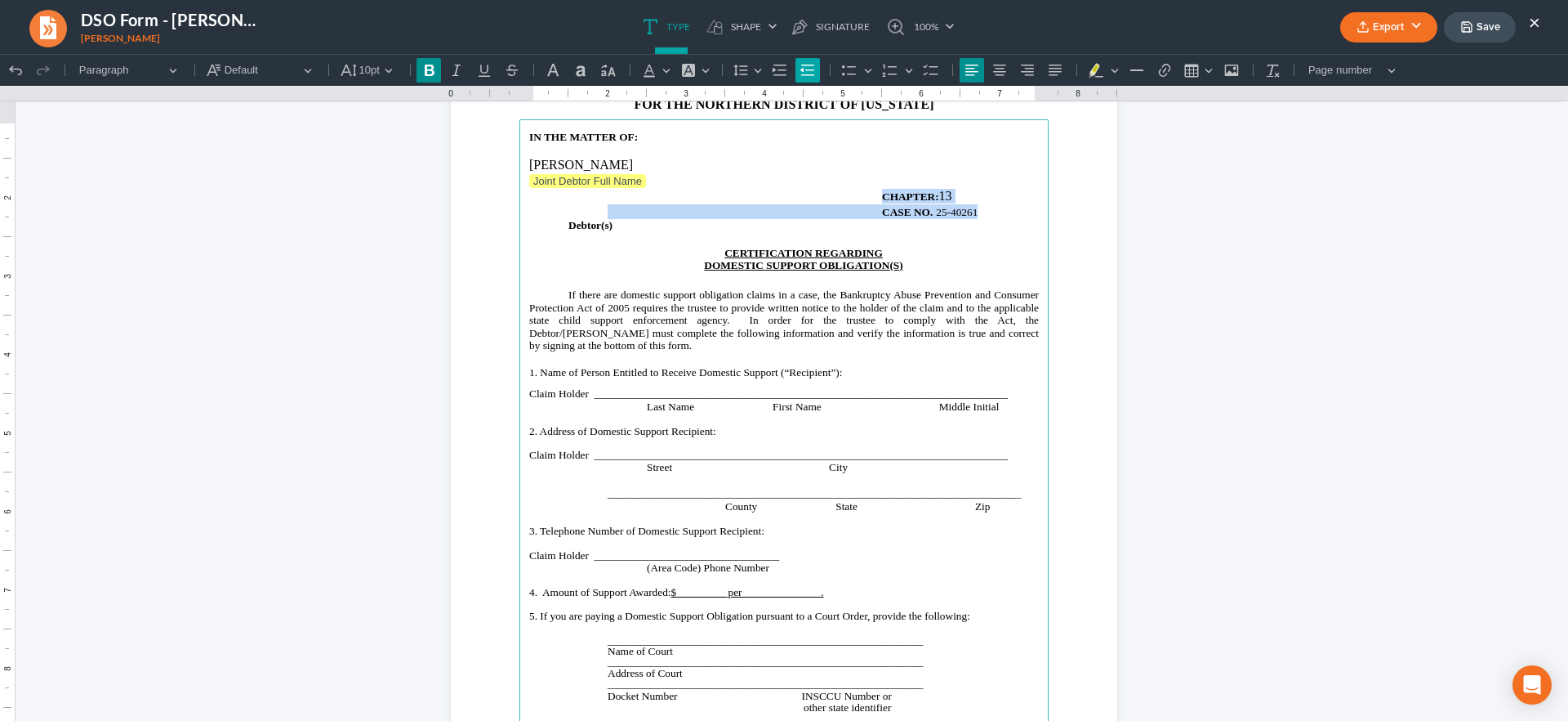
click at [802, 63] on icon "Editor toolbar" at bounding box center [808, 70] width 17 height 17
click at [1079, 217] on section "IN THE UNITED STATES BANKRUPTCY COURT FOR THE NORTHERN DISTRICT OF INDIANA IN T…" at bounding box center [784, 473] width 666 height 863
drag, startPoint x: 1111, startPoint y: 364, endPoint x: 1169, endPoint y: 364, distance: 58.0
click at [1117, 364] on html "1.00 10.00 0 1 1 2 2 3 3 4 4 5 5 6 6 7 7 8 8 9 9 10 10 11 11 Undo (Ctrl+Z) Undo…" at bounding box center [784, 448] width 1568 height 989
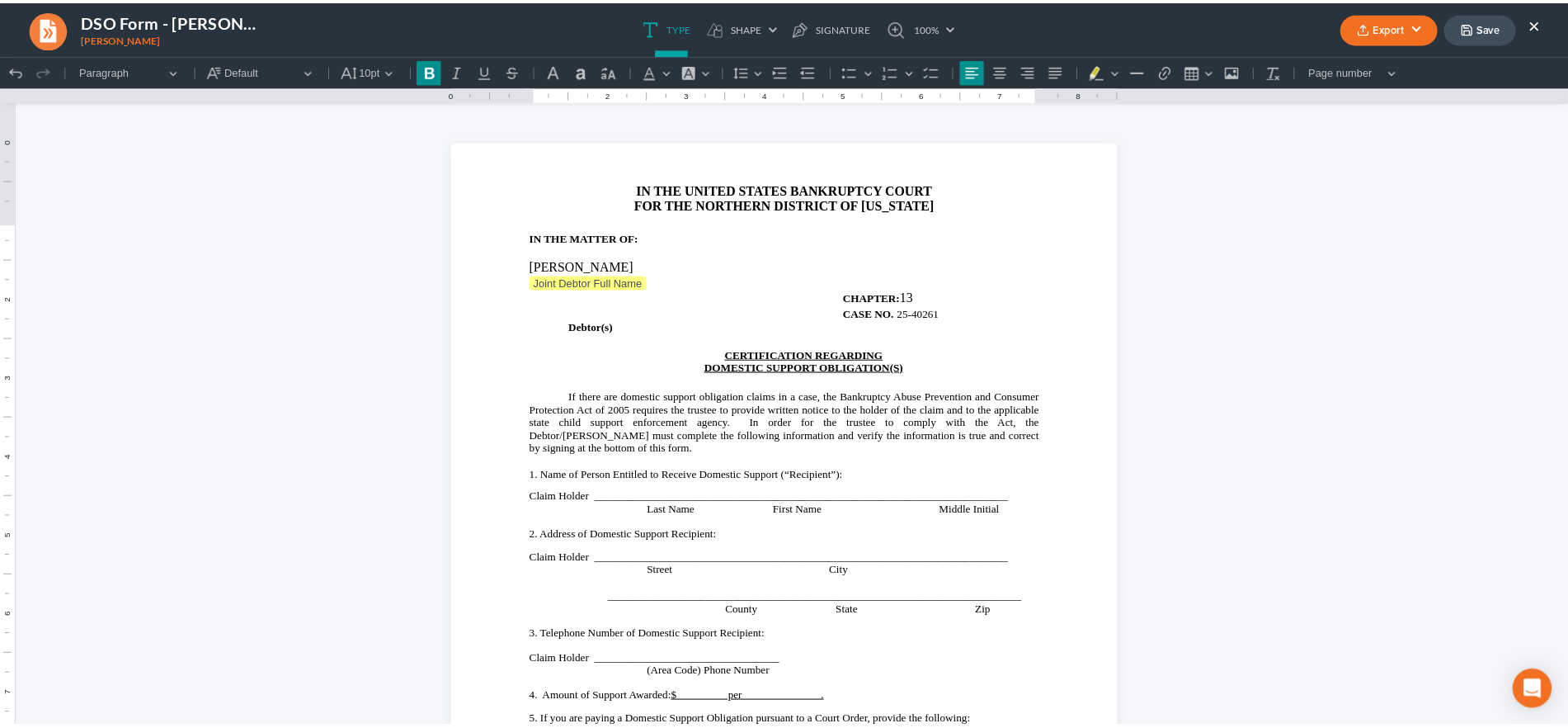
scroll to position [0, 0]
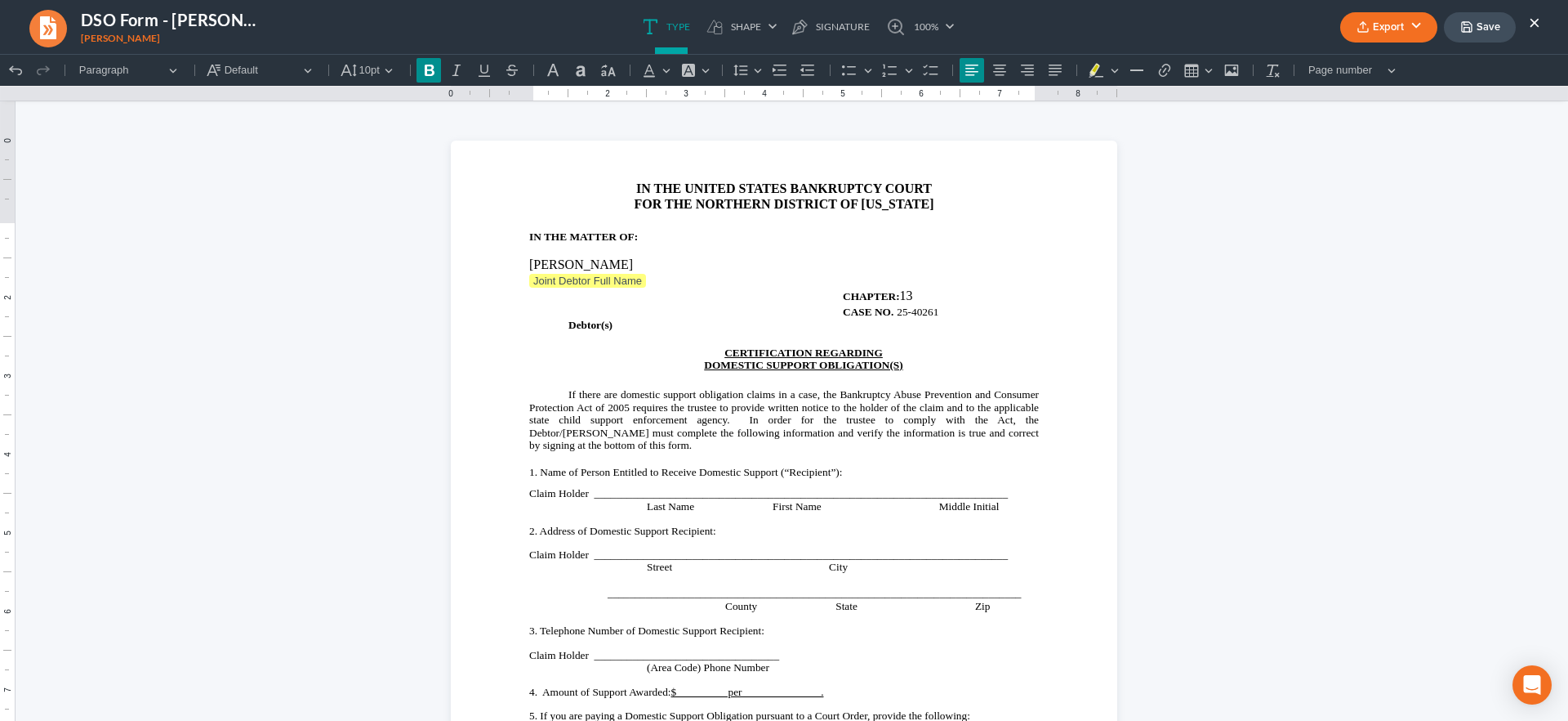
click at [575, 299] on main "IN THE MATTER OF: Jacob Paul Willett Joint Debtor Full Name CHAPTER: 13 CASE NO…" at bounding box center [784, 572] width 530 height 706
click at [609, 328] on p "Debtor(s)" at bounding box center [803, 325] width 471 height 12
click at [946, 311] on p "CASE NO. 25-40261" at bounding box center [803, 311] width 471 height 15
drag, startPoint x: 923, startPoint y: 311, endPoint x: 829, endPoint y: 286, distance: 97.3
click at [824, 291] on main "IN THE MATTER OF: Jacob Paul Willett Joint Debtor Full Name CHAPTER: 13 CASE NO…" at bounding box center [784, 572] width 530 height 706
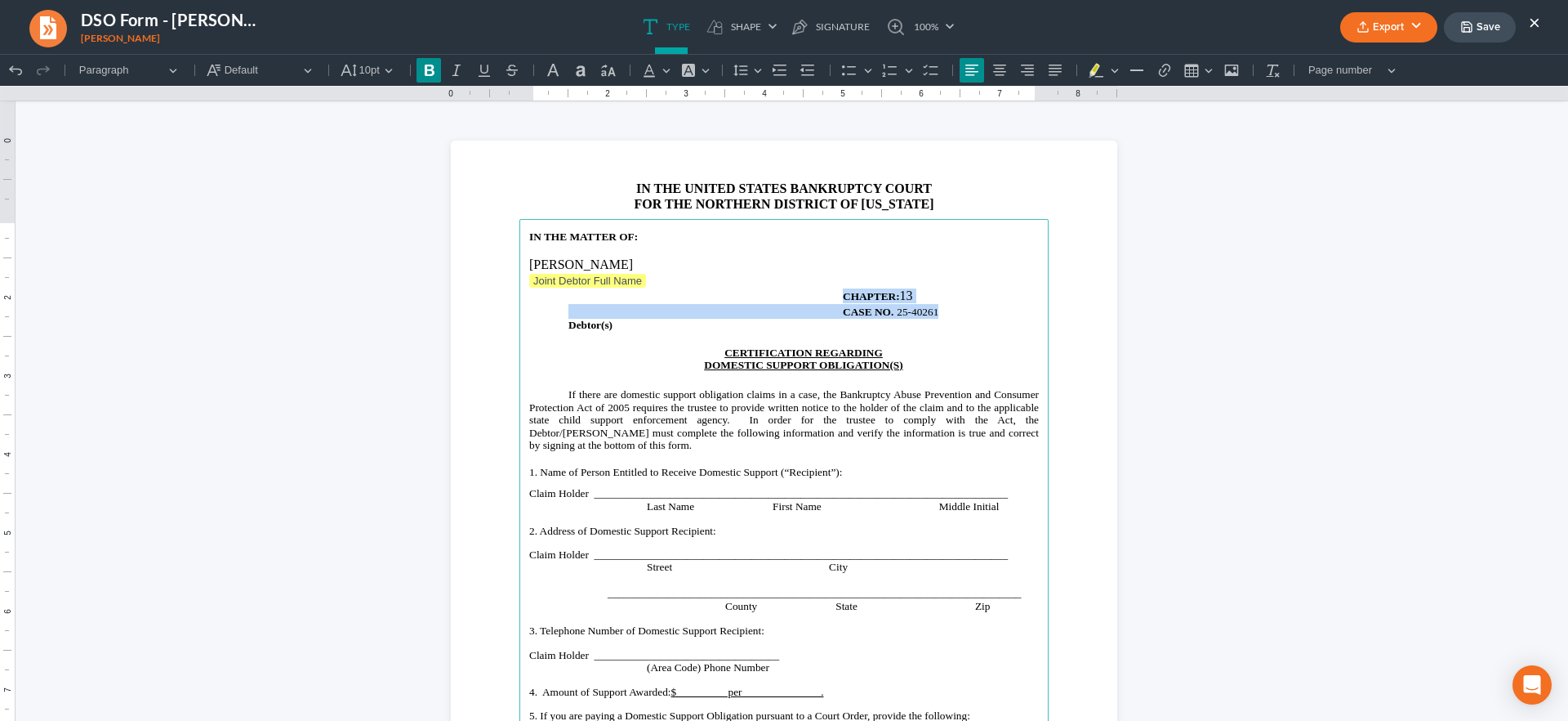
click at [791, 304] on span "Rich Text Editor, page-0-main" at bounding box center [784, 311] width 39 height 15
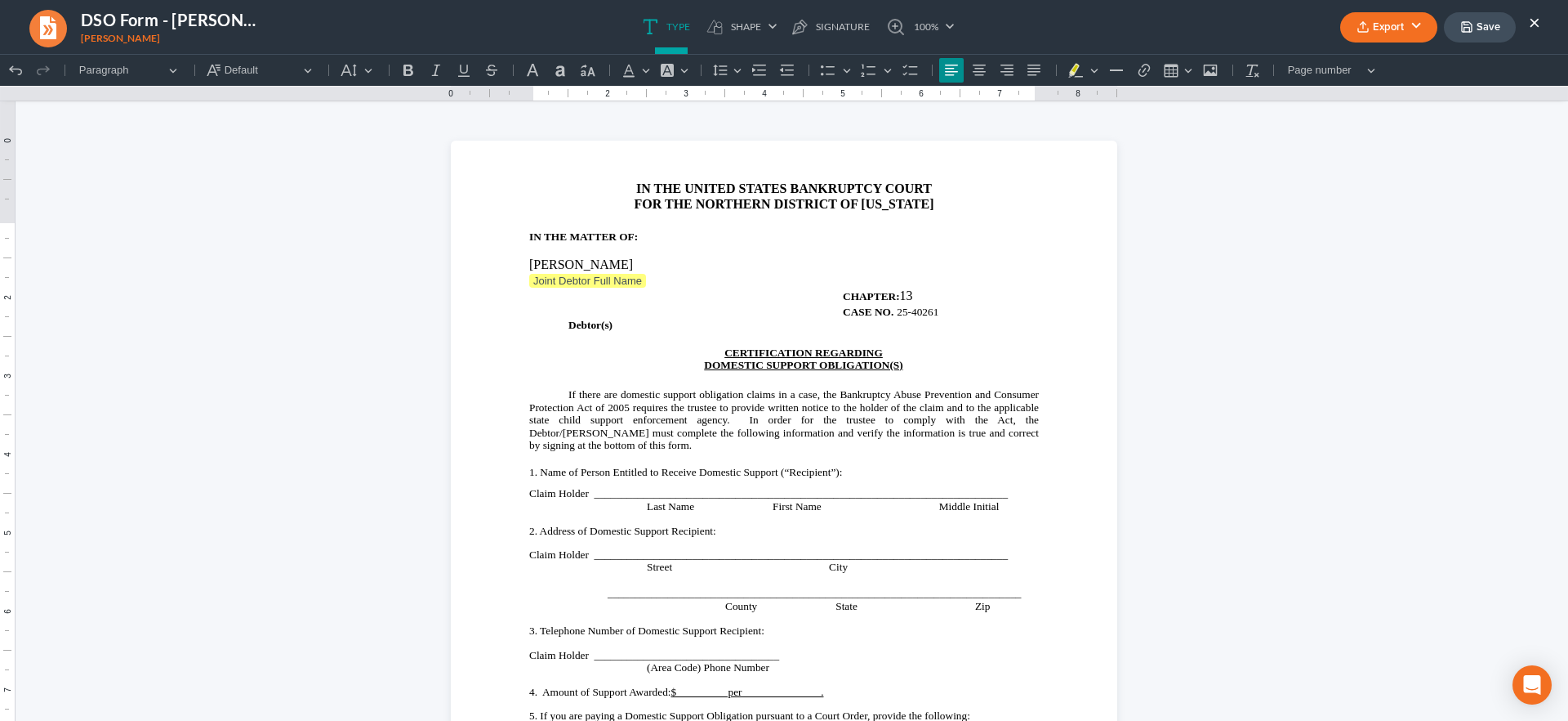
click at [1305, 403] on html "1.00 10.00 0 1 1 2 2 3 3 4 4 5 5 6 6 7 7 8 8 9 9 10 10 11 11 Undo (Ctrl+Z) Undo…" at bounding box center [784, 547] width 1568 height 989
click at [1476, 20] on button "Save" at bounding box center [1480, 27] width 72 height 30
click at [1397, 22] on button "Export" at bounding box center [1389, 27] width 97 height 30
click at [1372, 60] on link "PDF" at bounding box center [1387, 66] width 126 height 28
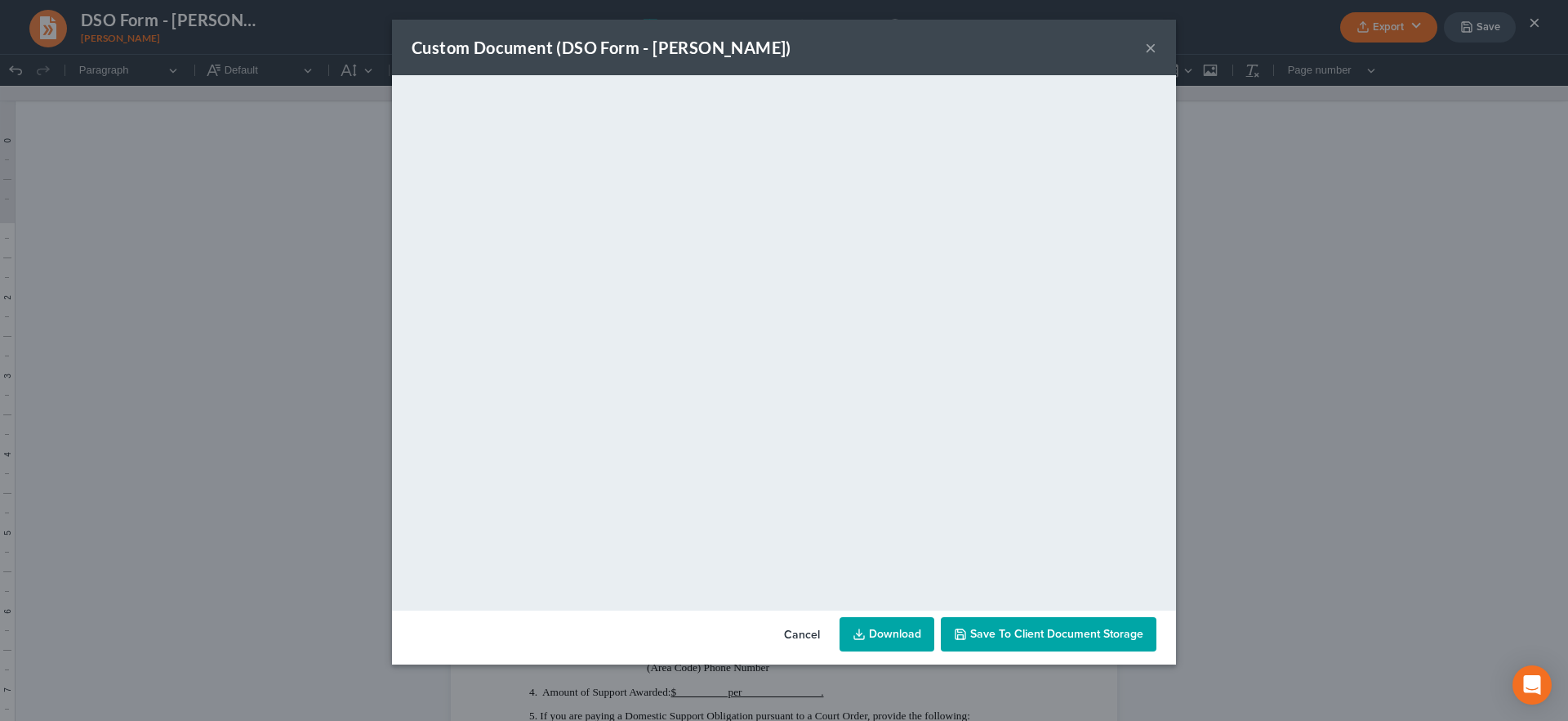
drag, startPoint x: 1150, startPoint y: 46, endPoint x: 1165, endPoint y: 46, distance: 15.0
click at [1150, 46] on button "×" at bounding box center [1151, 47] width 11 height 19
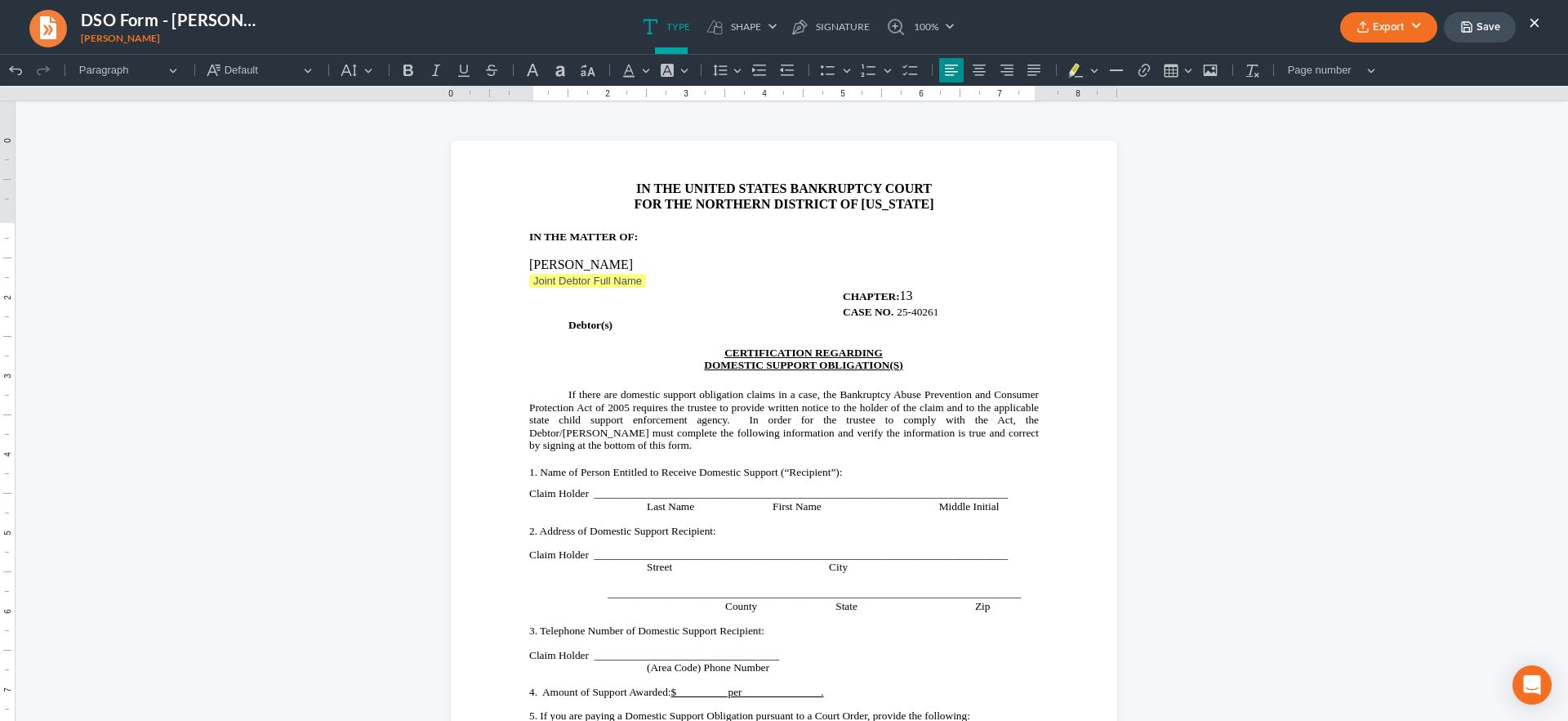
click at [1538, 19] on button "×" at bounding box center [1535, 22] width 11 height 19
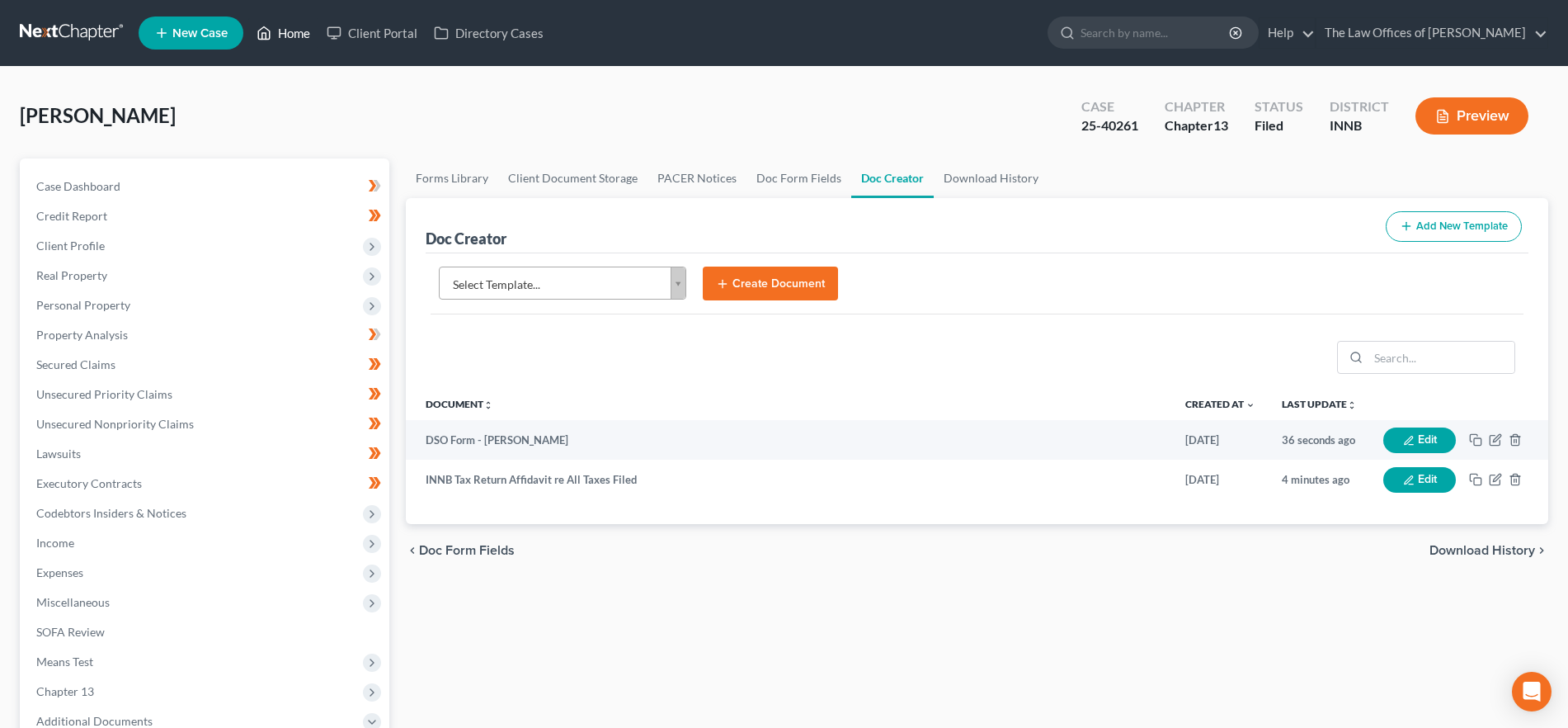
click at [271, 24] on icon at bounding box center [264, 33] width 15 height 19
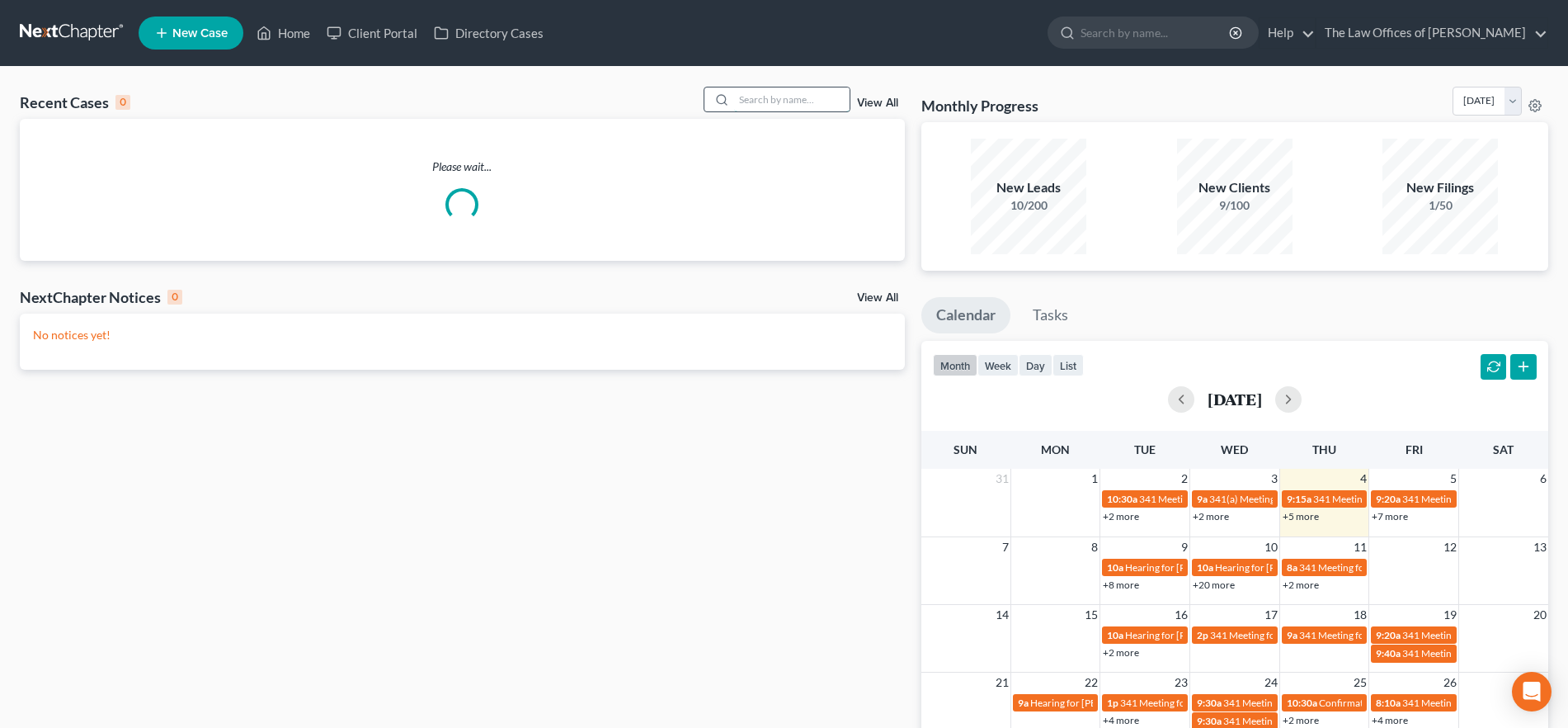
click at [806, 103] on input "search" at bounding box center [792, 99] width 115 height 24
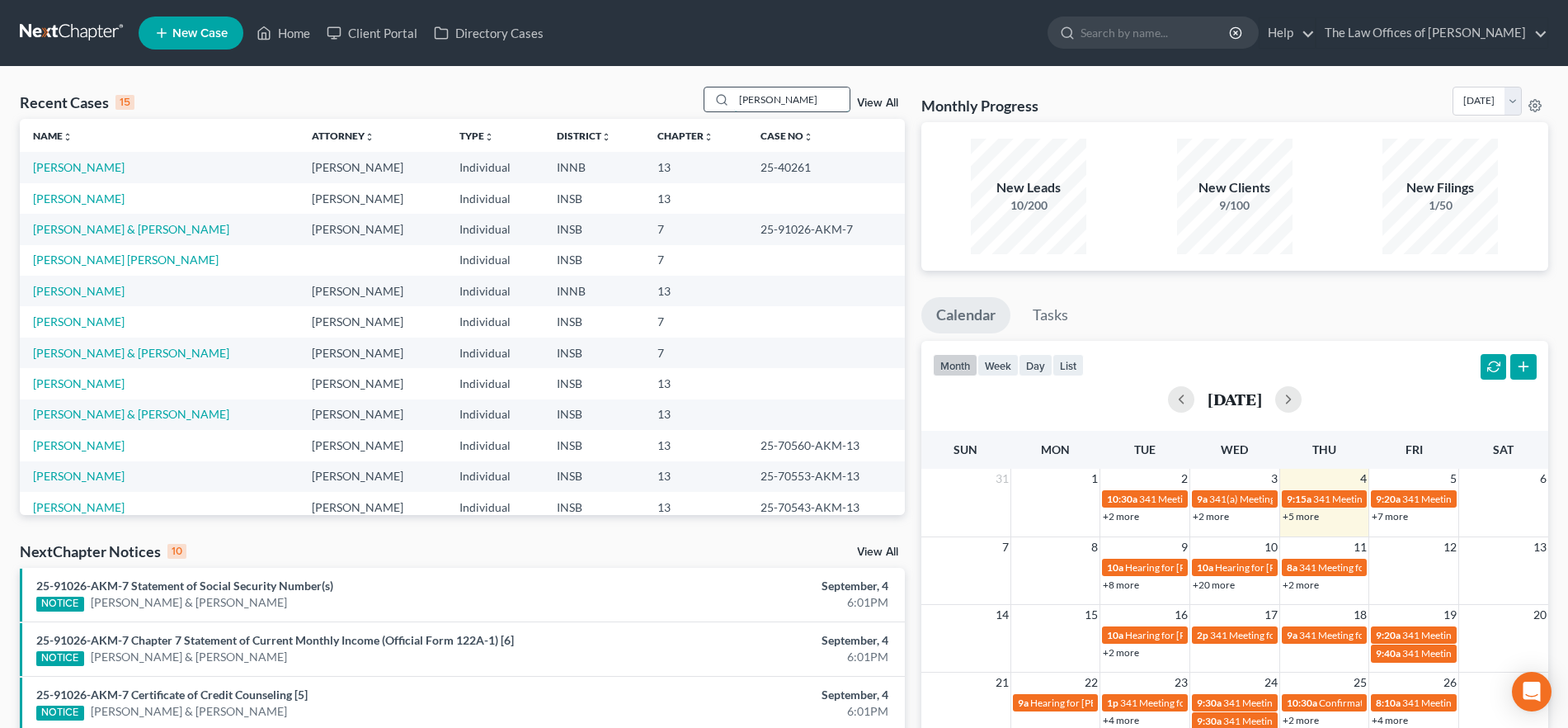
type input "dyer"
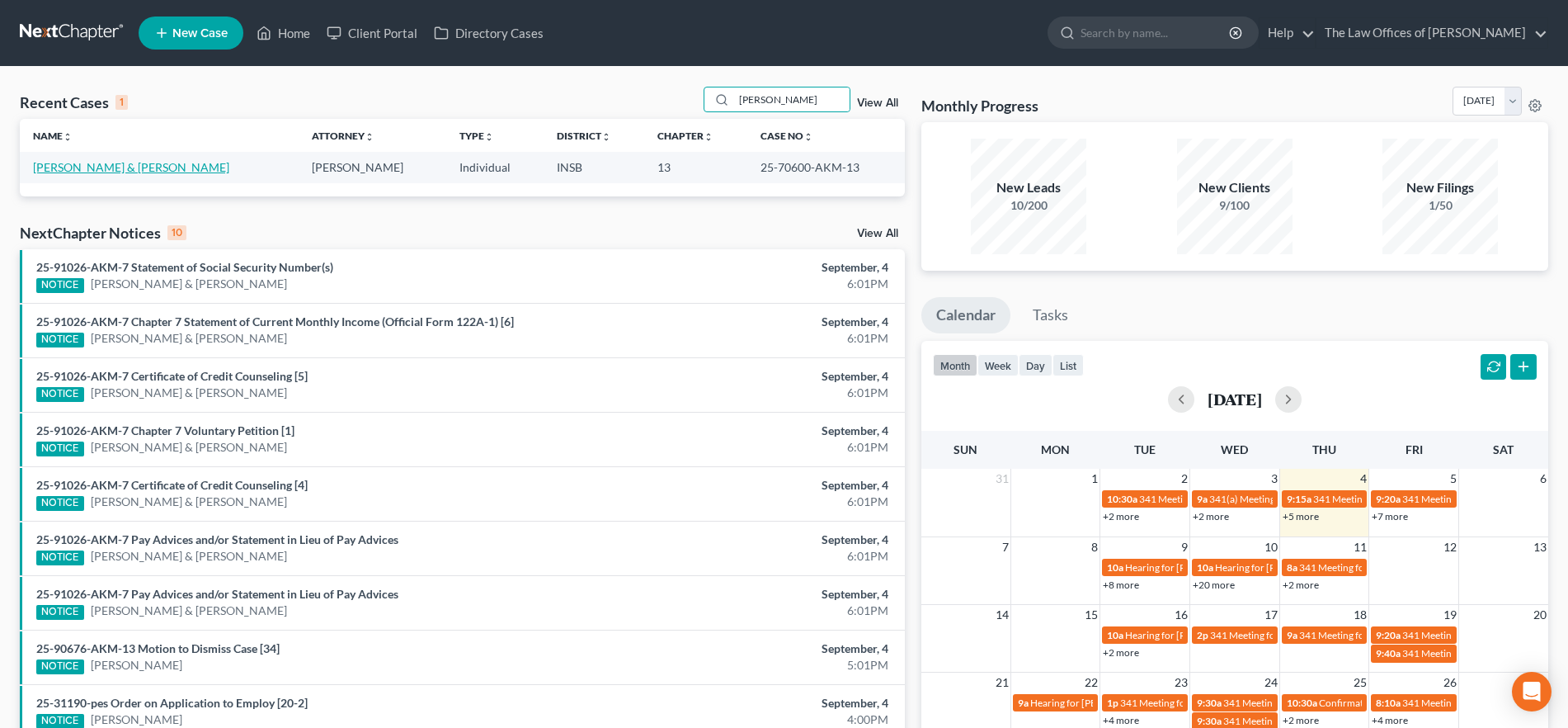
click at [88, 167] on link "Dyer, Kyle & Amber" at bounding box center [131, 167] width 197 height 14
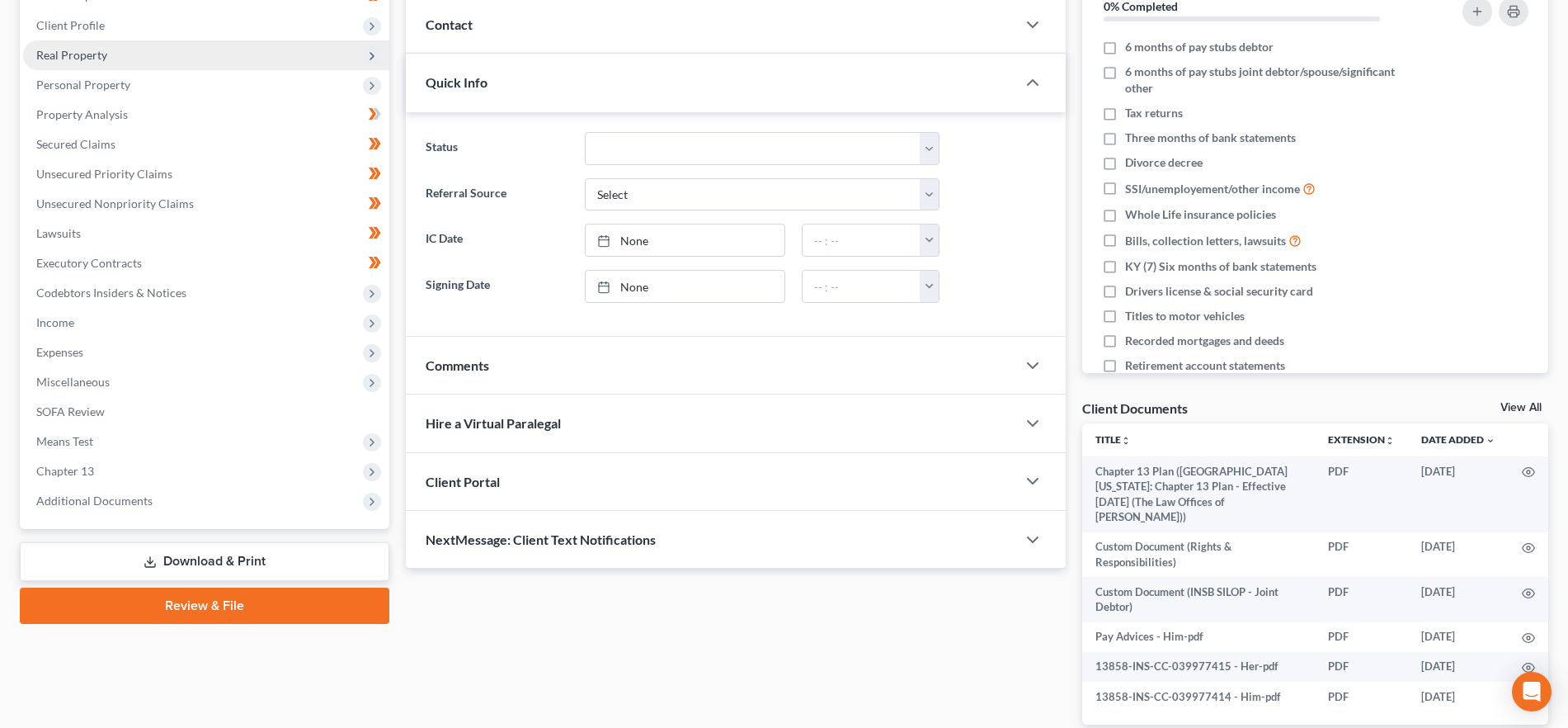
scroll to position [222, 0]
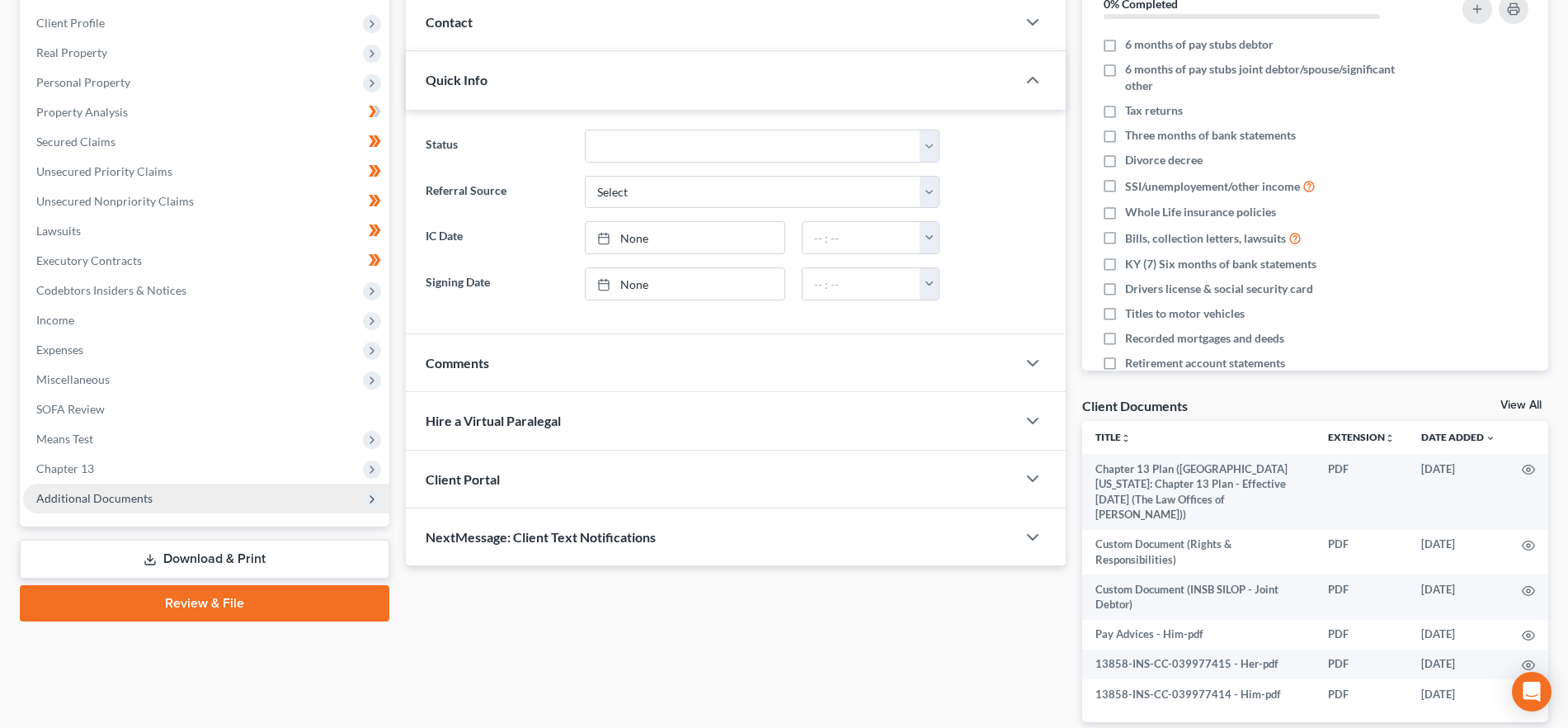
click at [210, 494] on span "Additional Documents" at bounding box center [206, 499] width 367 height 30
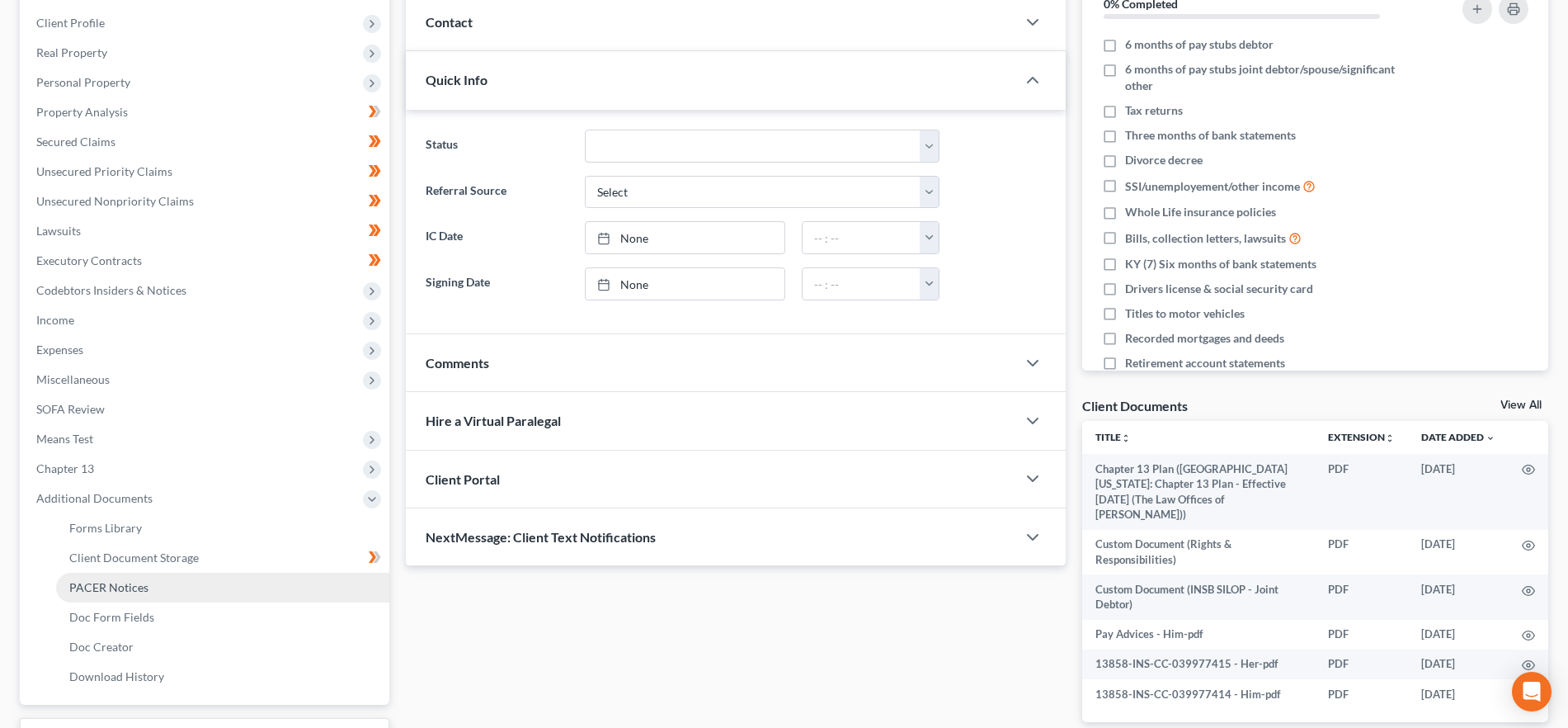
click at [194, 598] on link "PACER Notices" at bounding box center [222, 587] width 333 height 30
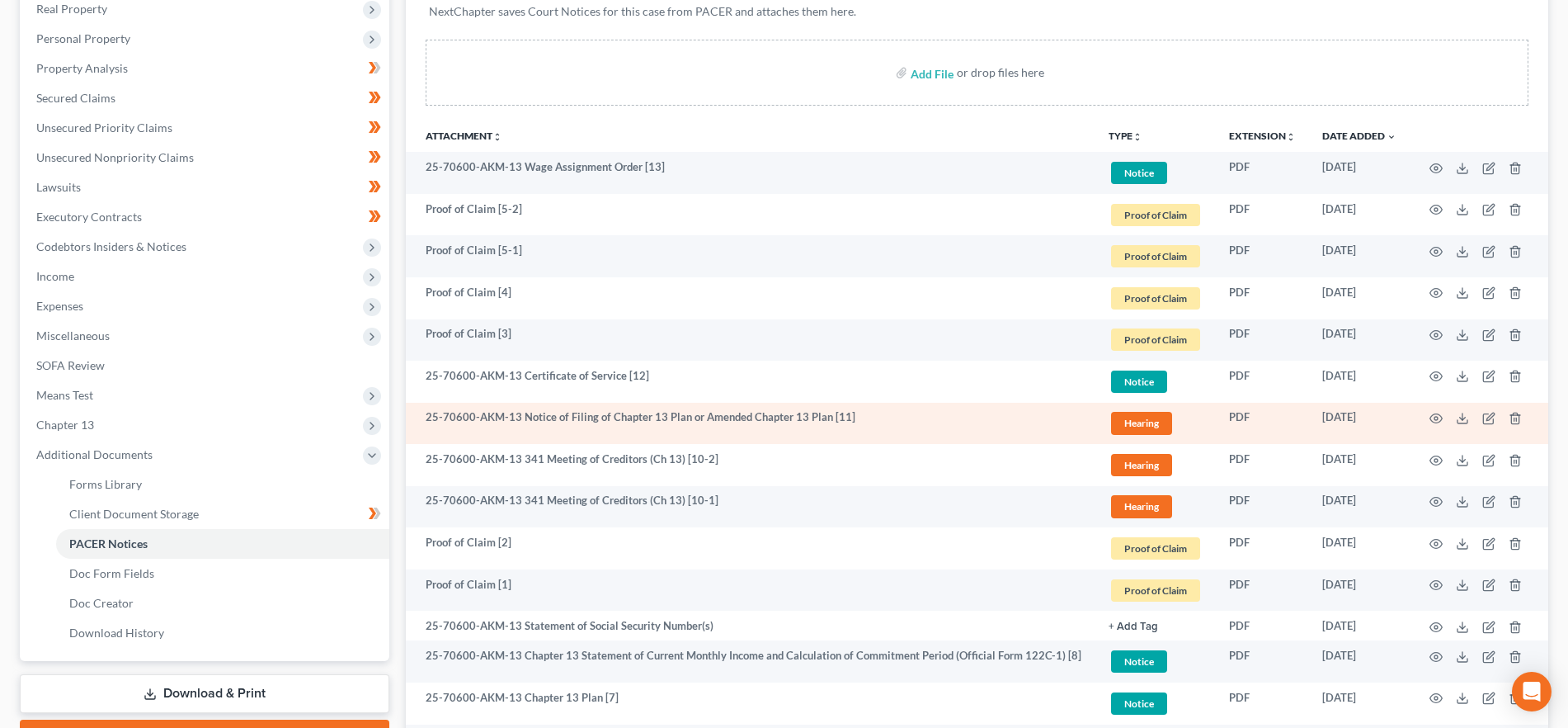
scroll to position [272, 0]
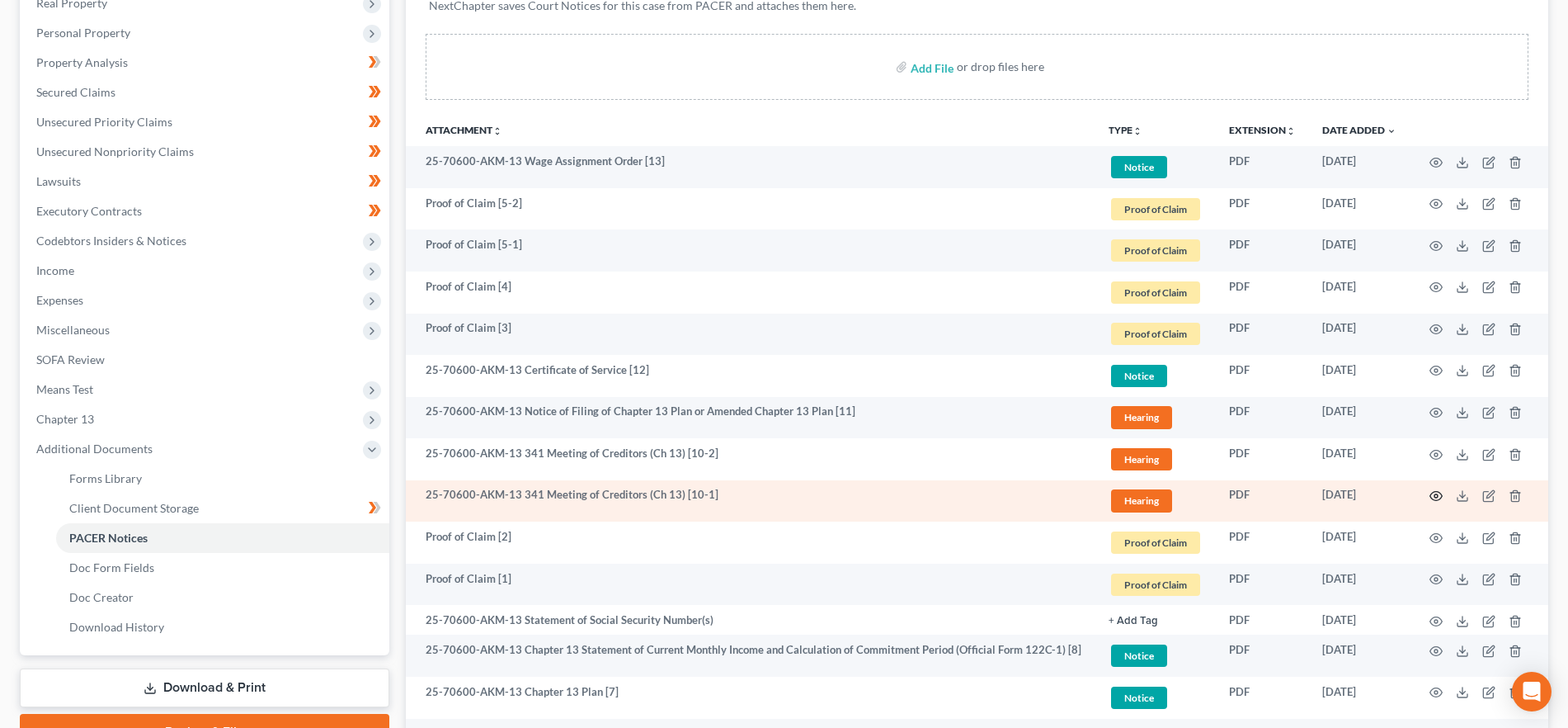
click at [1432, 492] on icon "button" at bounding box center [1436, 496] width 12 height 9
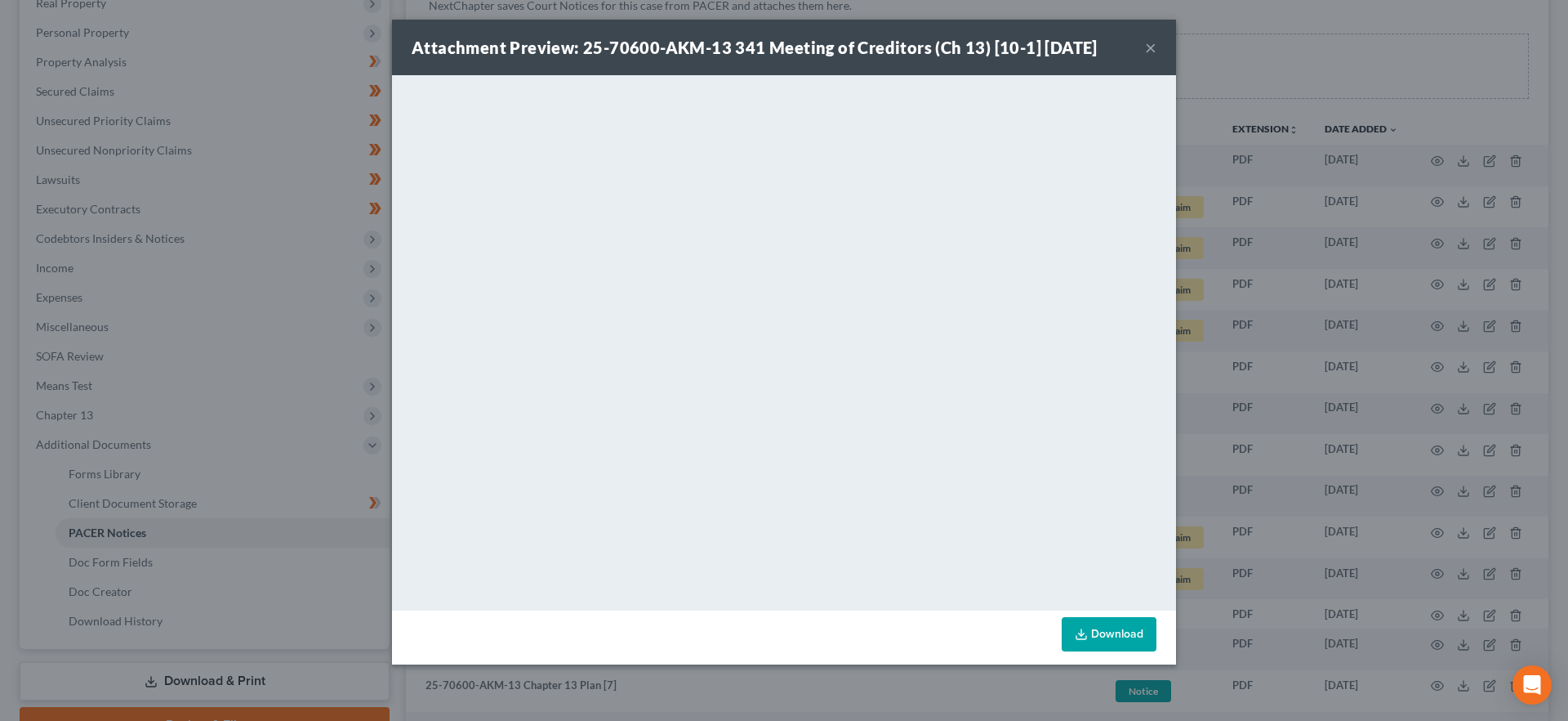
click at [1148, 50] on button "×" at bounding box center [1151, 47] width 11 height 19
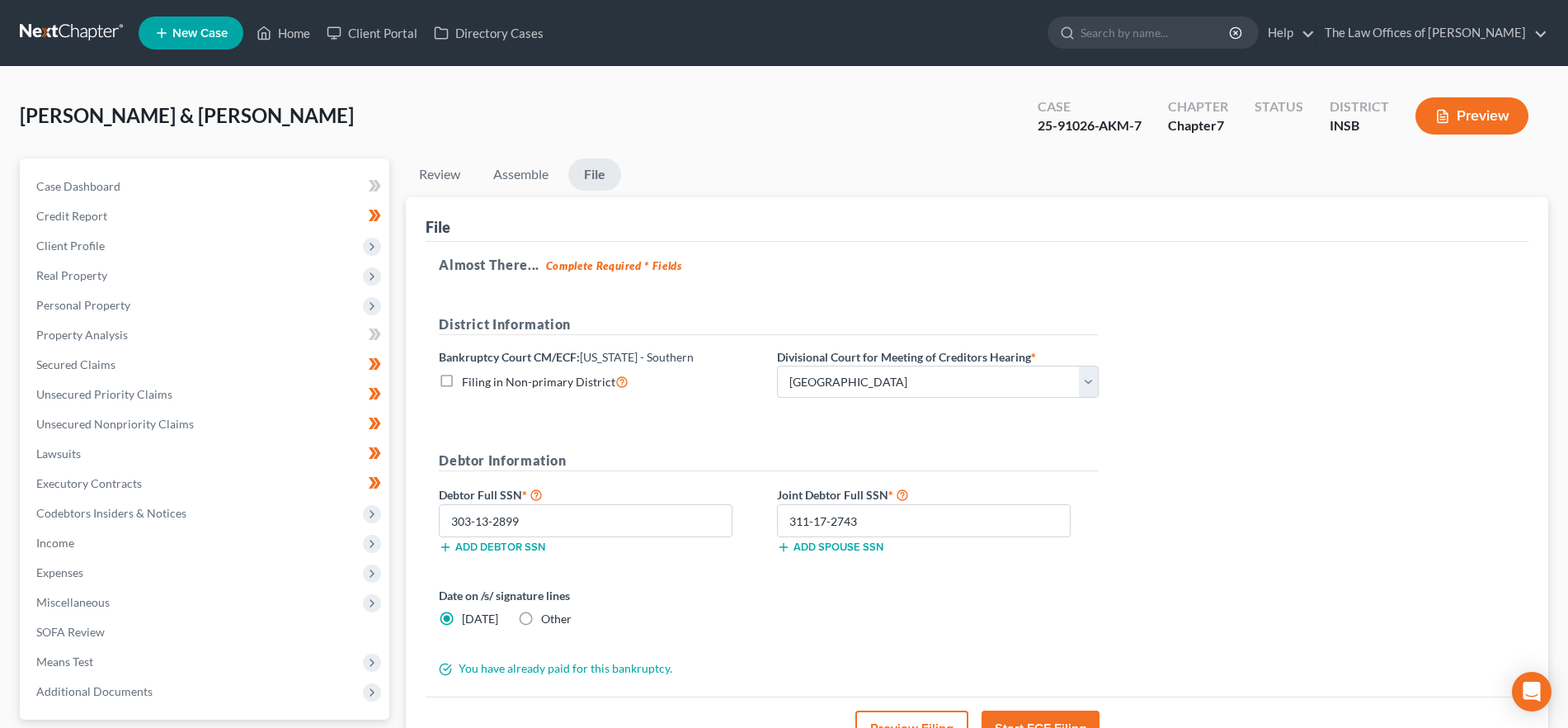
select select "2"
